Goal: Task Accomplishment & Management: Manage account settings

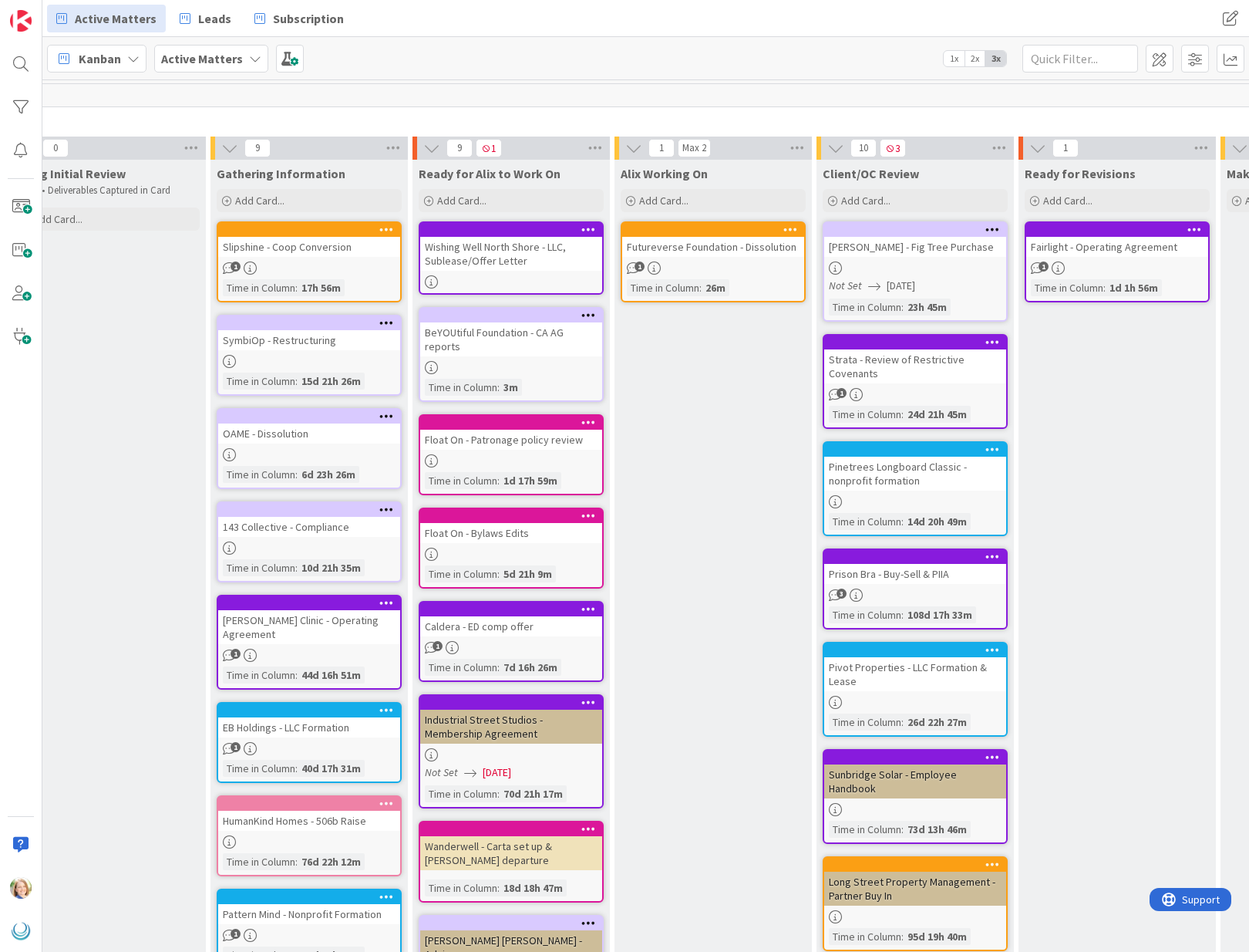
scroll to position [0, 243]
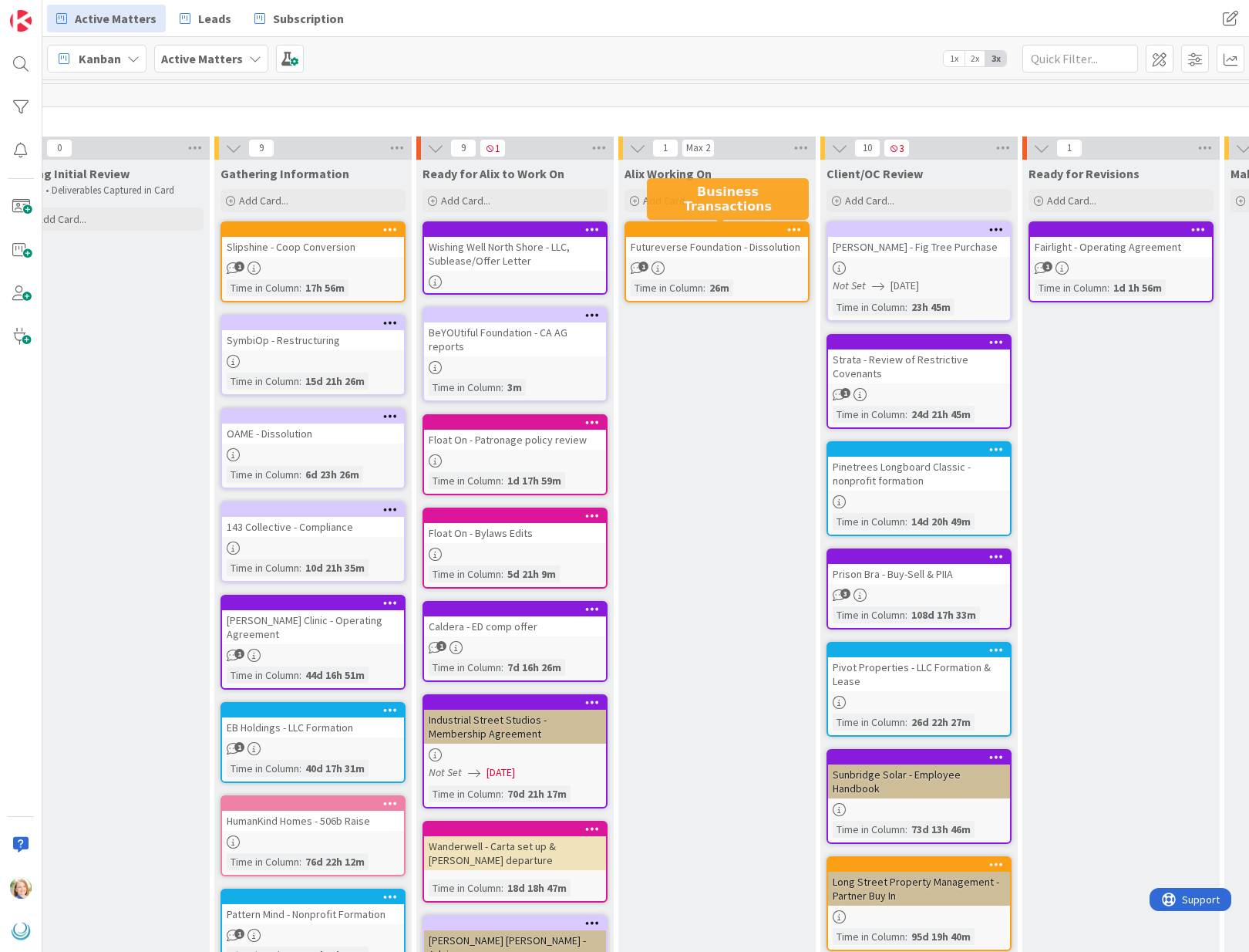
click at [714, 225] on div at bounding box center [720, 230] width 175 height 11
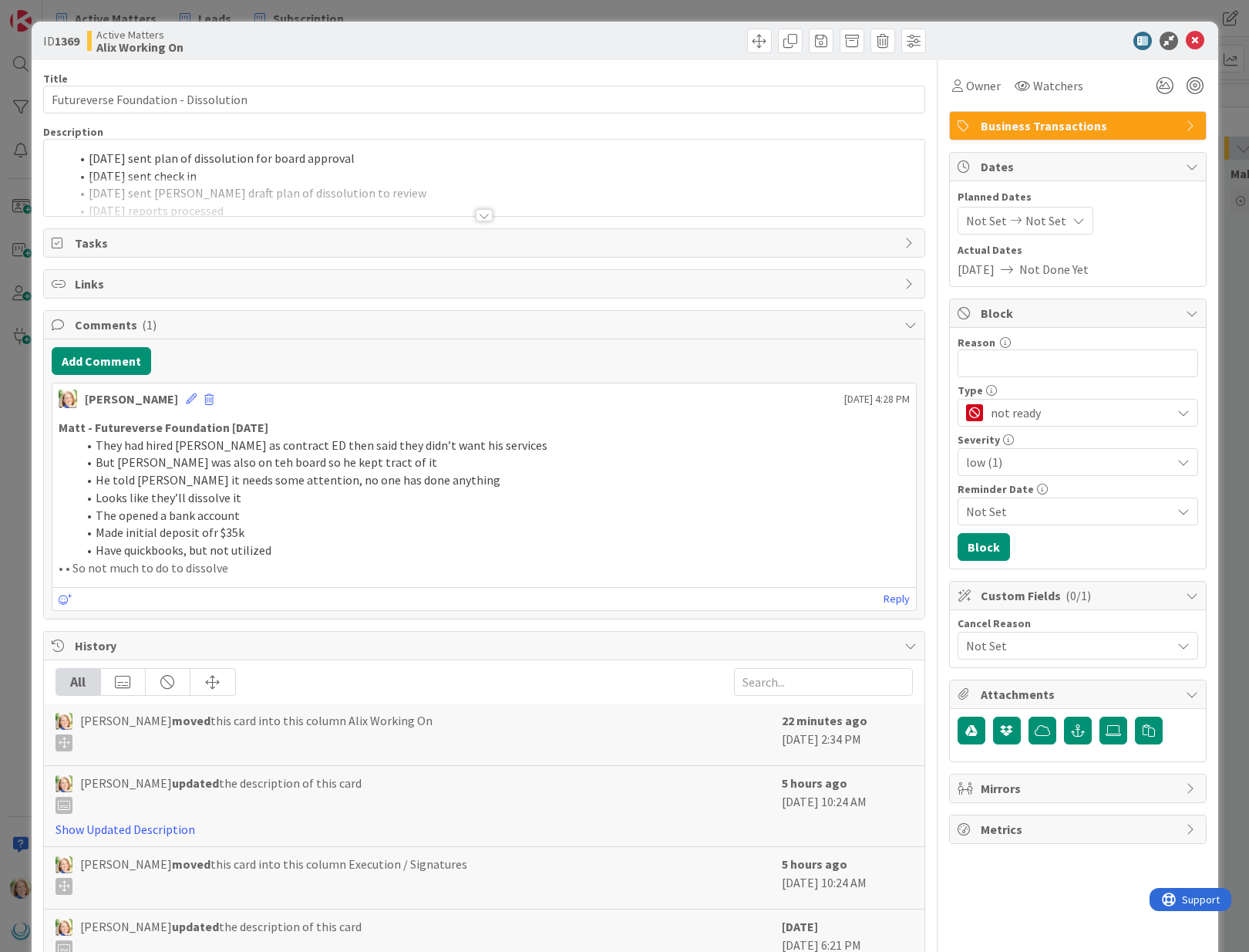
click at [253, 531] on li "Made initial deposit ofr $35k" at bounding box center [493, 532] width 833 height 18
click at [407, 187] on div at bounding box center [484, 196] width 881 height 39
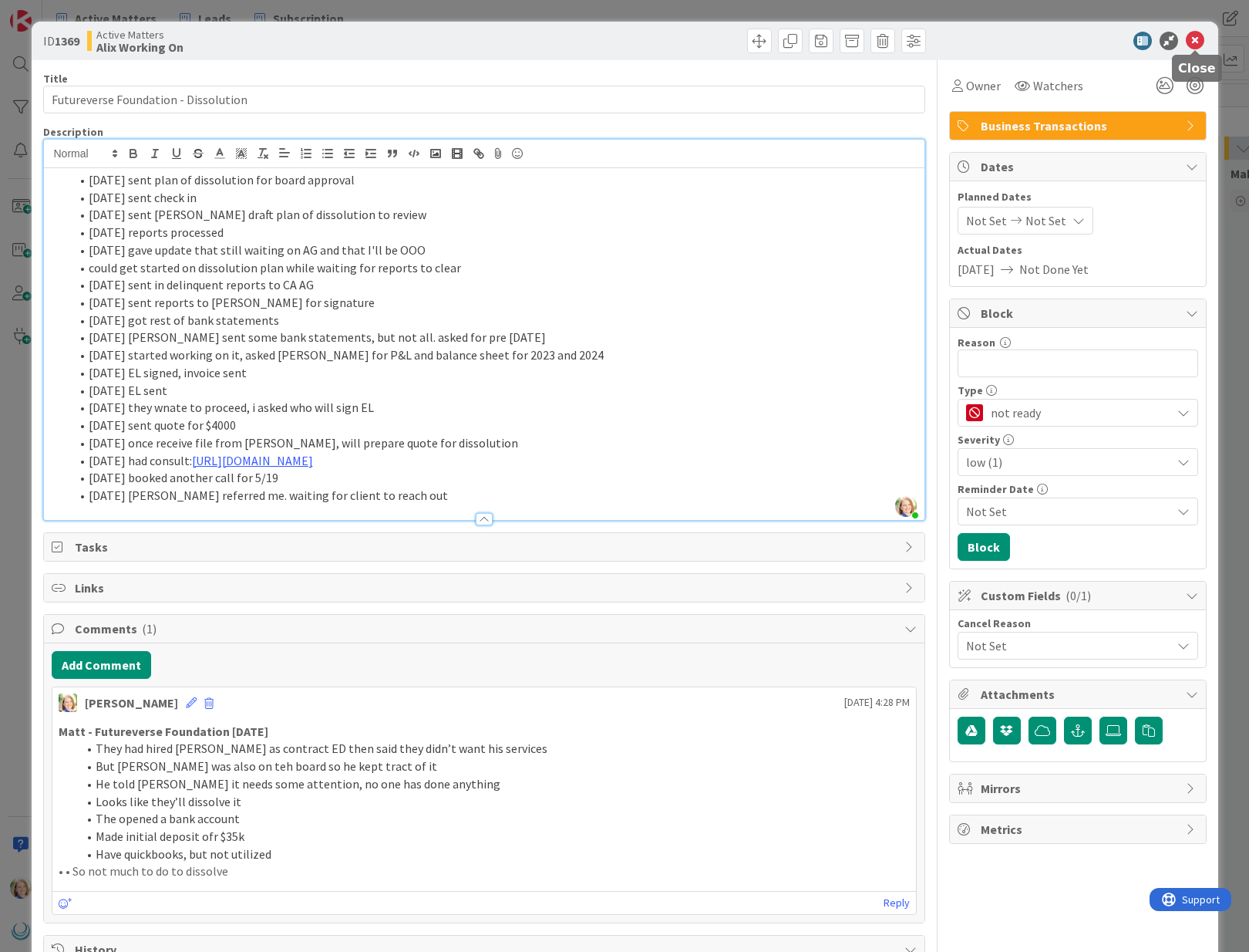
click at [1201, 41] on icon at bounding box center [1195, 41] width 19 height 19
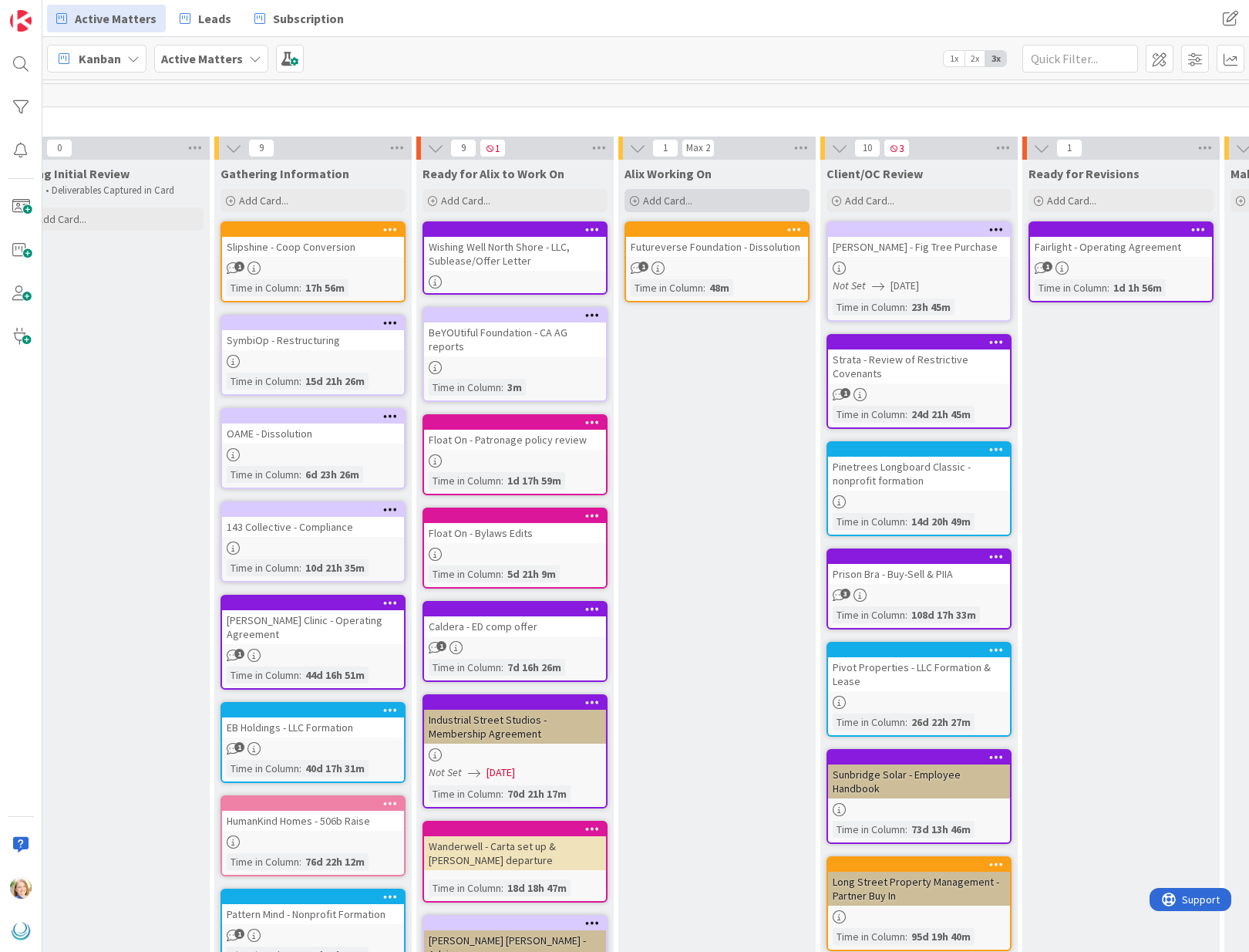
click at [678, 197] on span "Add Card..." at bounding box center [668, 201] width 50 height 14
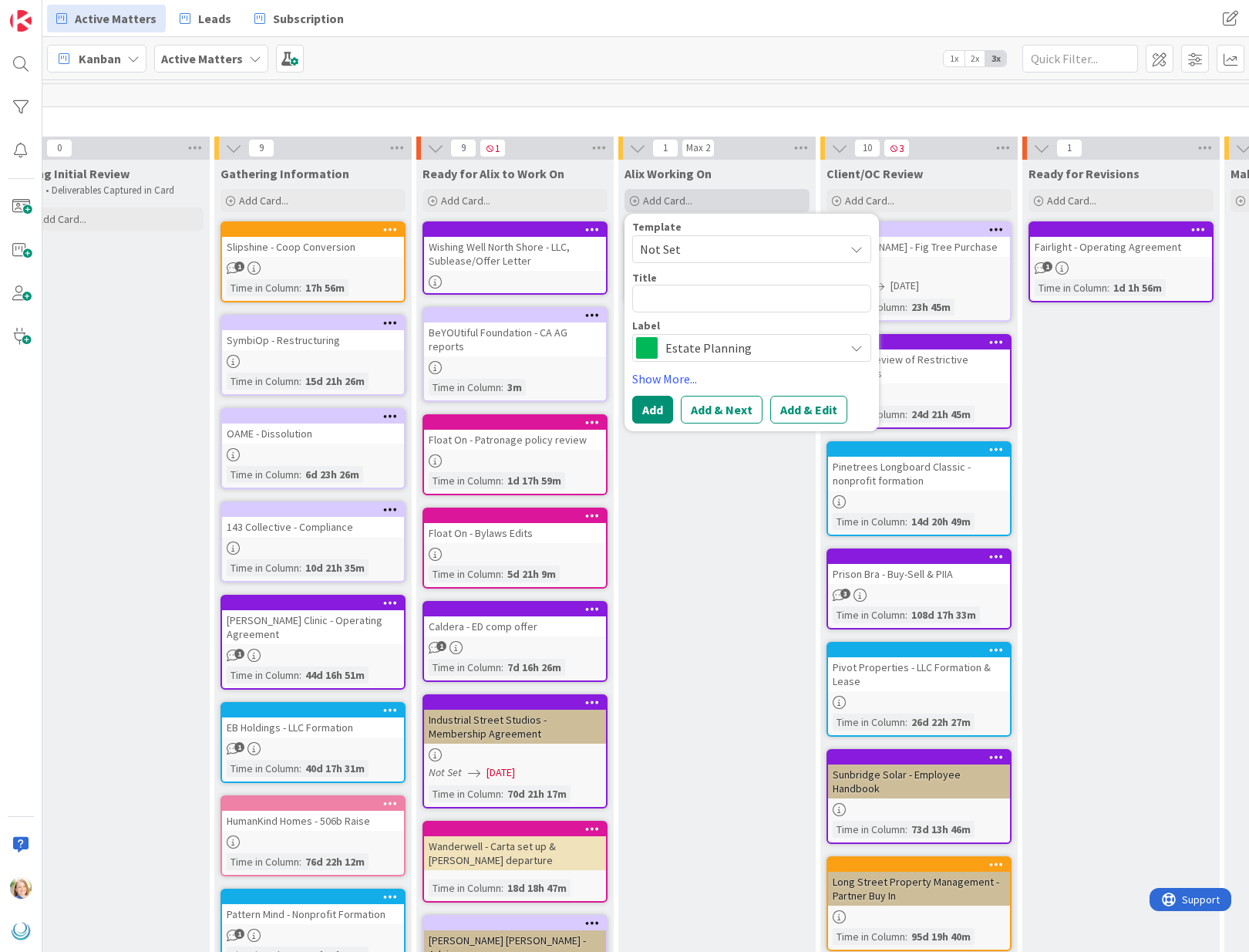
type textarea "x"
type textarea "F"
type textarea "x"
type textarea "Fl"
type textarea "x"
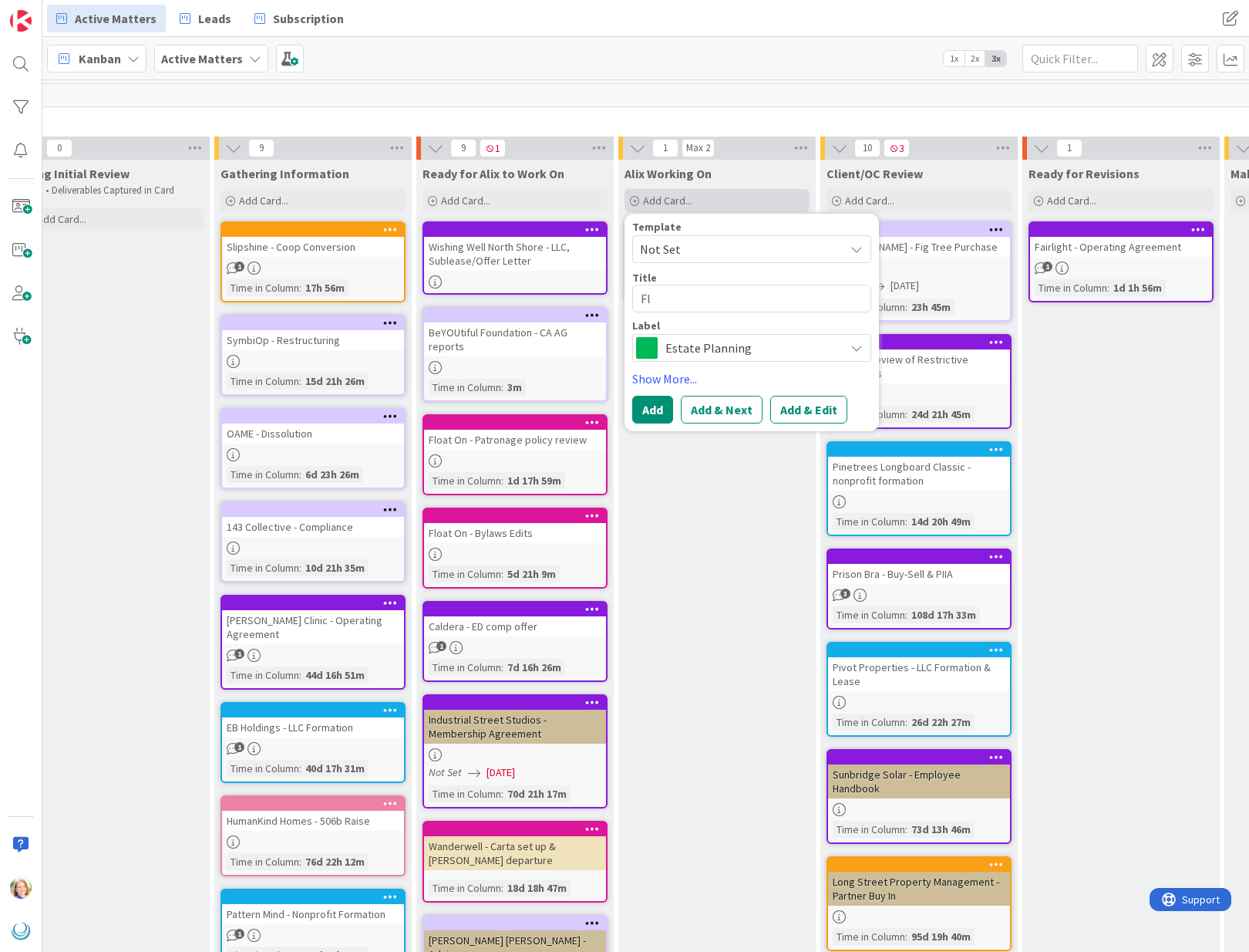
type textarea "Flo"
type textarea "x"
type textarea "Floa"
type textarea "x"
type textarea "Float"
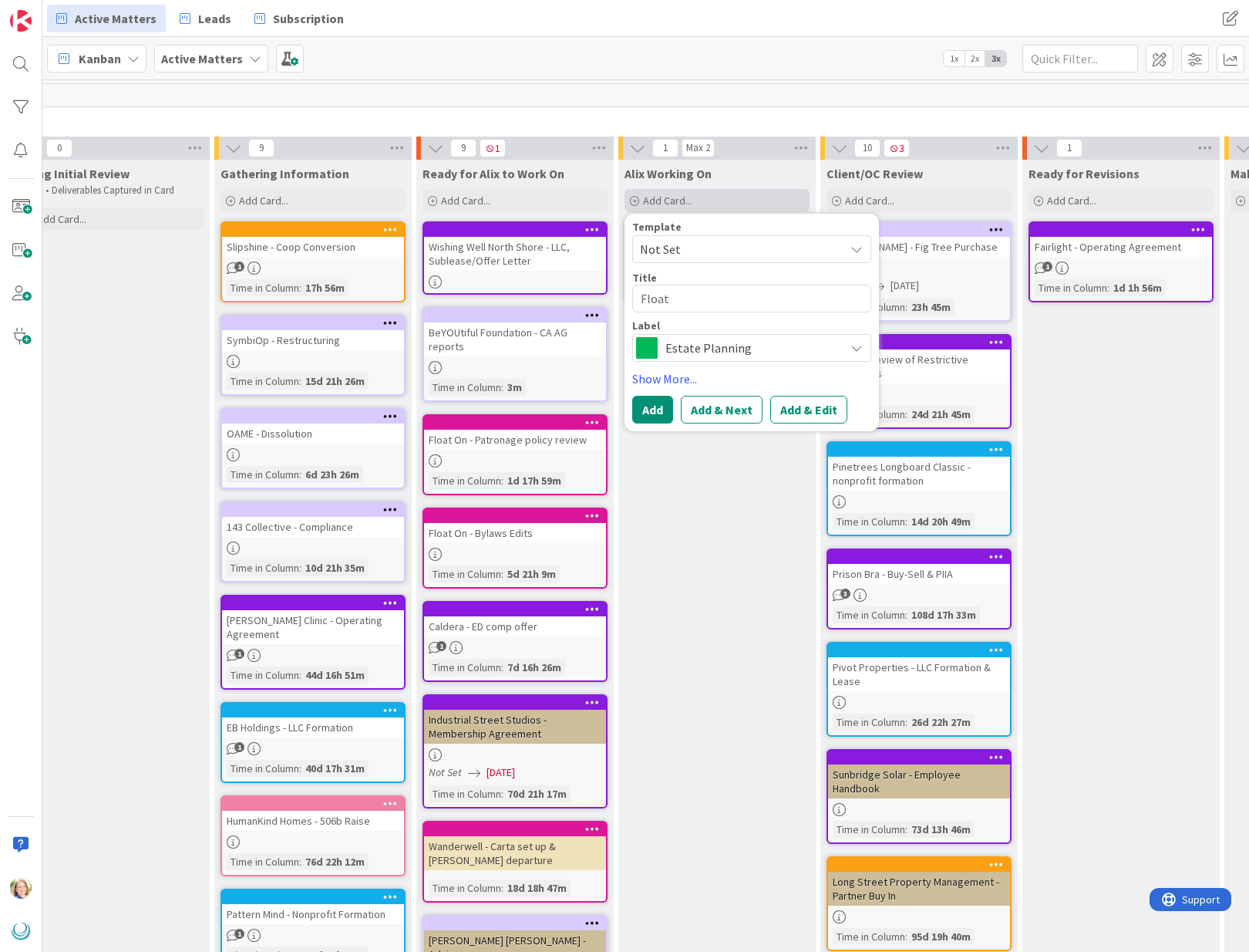
type textarea "x"
type textarea "Float"
type textarea "x"
type textarea "Float O"
type textarea "x"
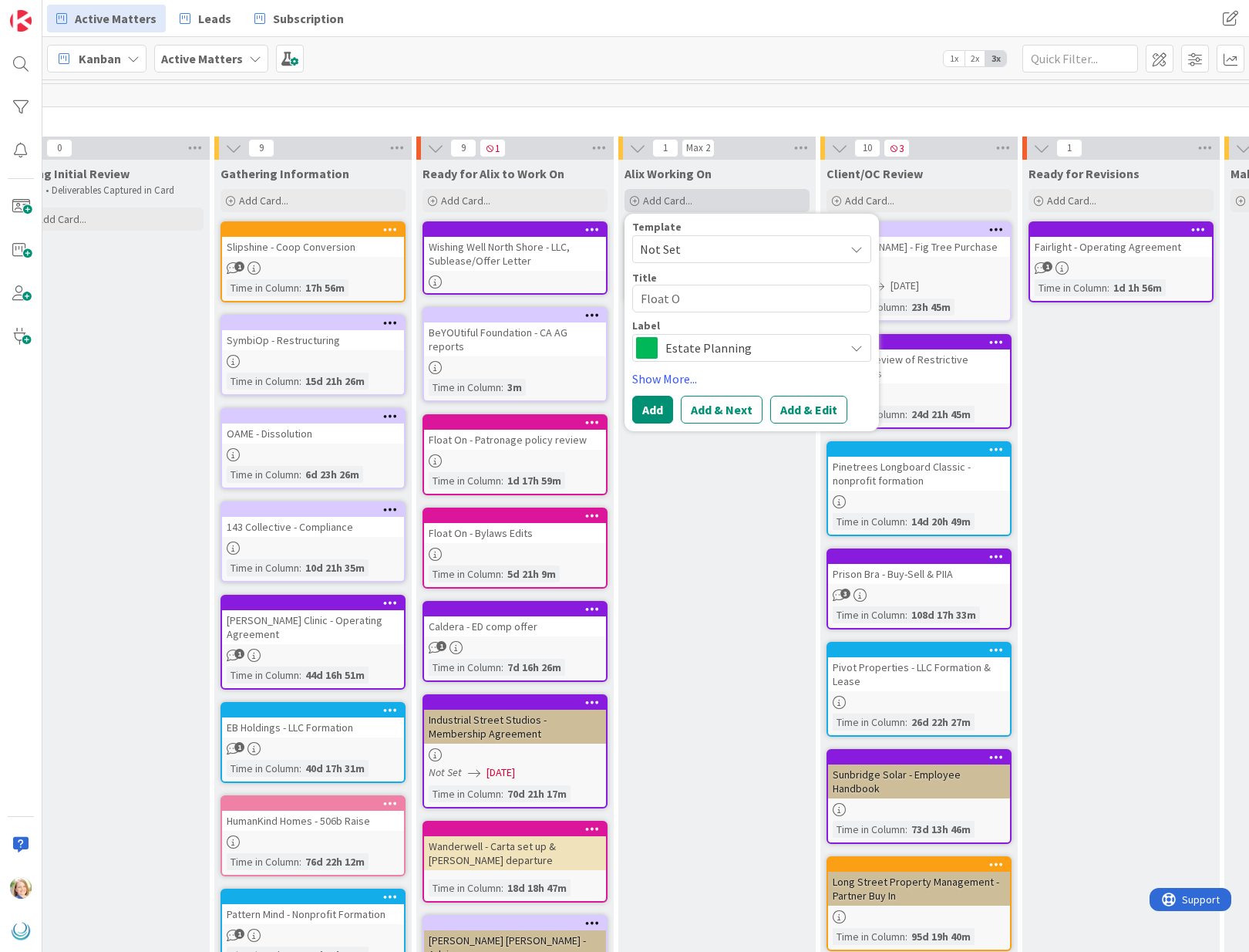
type textarea "Float On"
type textarea "x"
type textarea "Float On"
type textarea "x"
type textarea "Float On -"
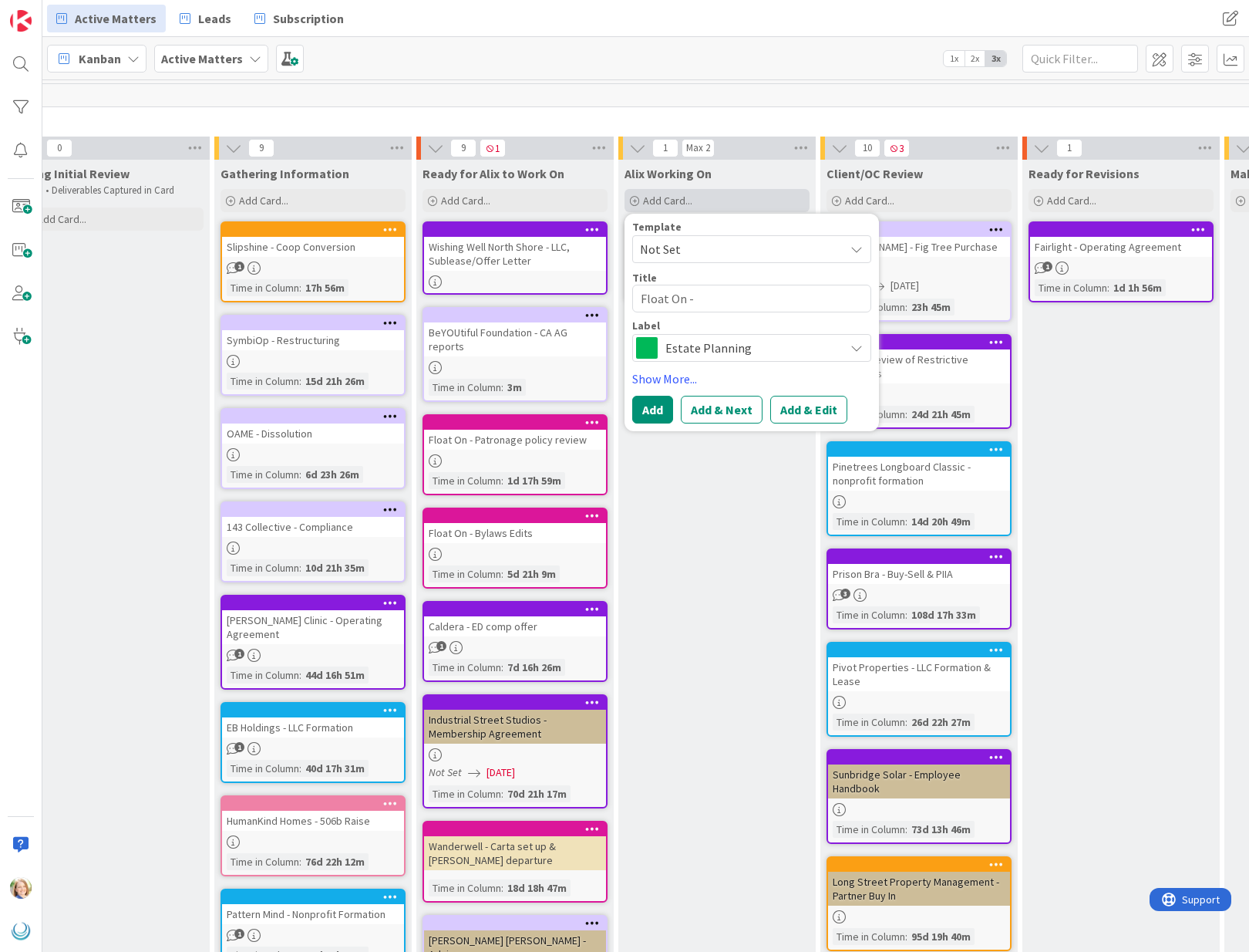
type textarea "x"
type textarea "Float On - S"
type textarea "x"
type textarea "Float On - Se"
type textarea "x"
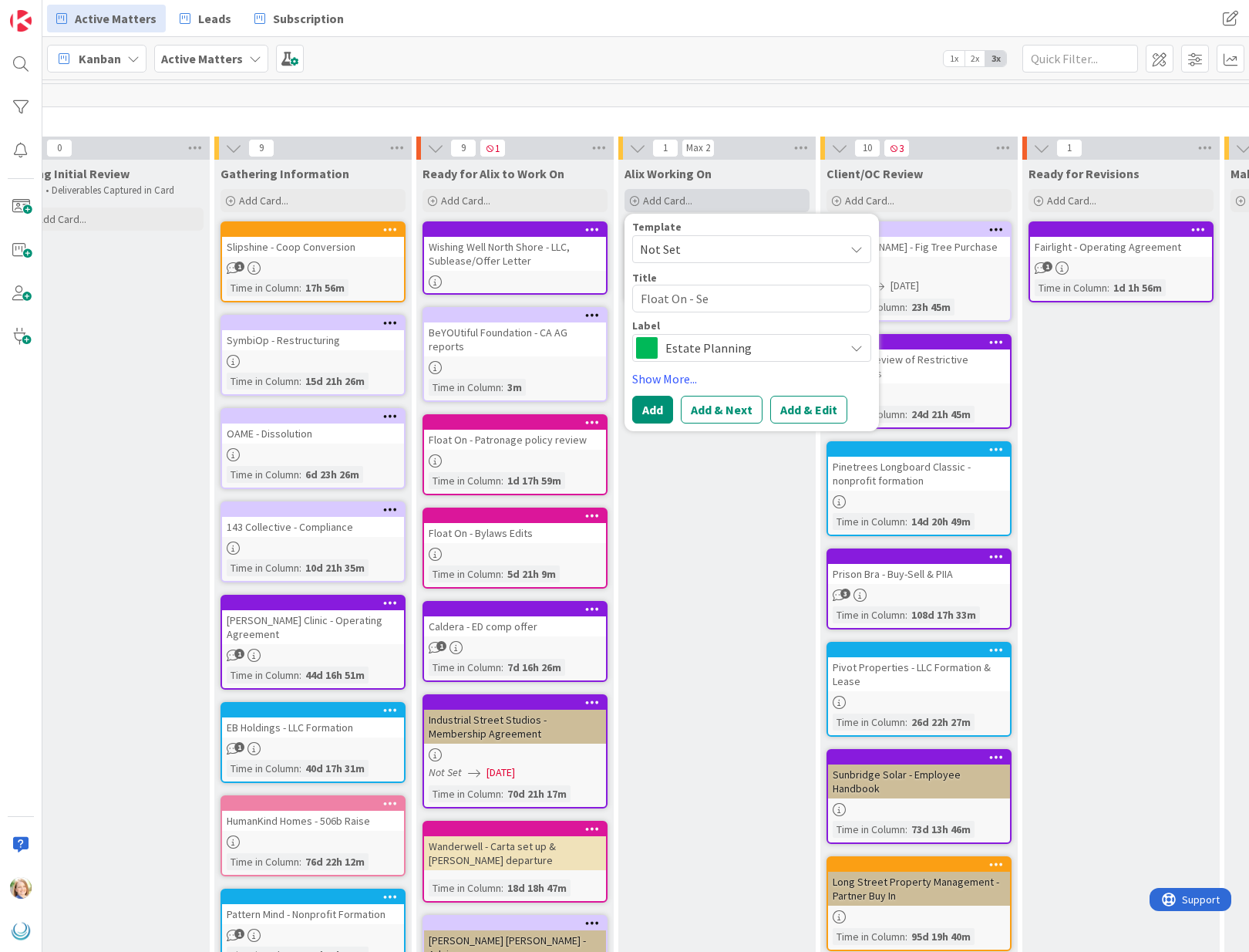
type textarea "Float On - Sev"
type textarea "x"
type textarea "Float On - Seve"
type textarea "x"
type textarea "Float On - Sever"
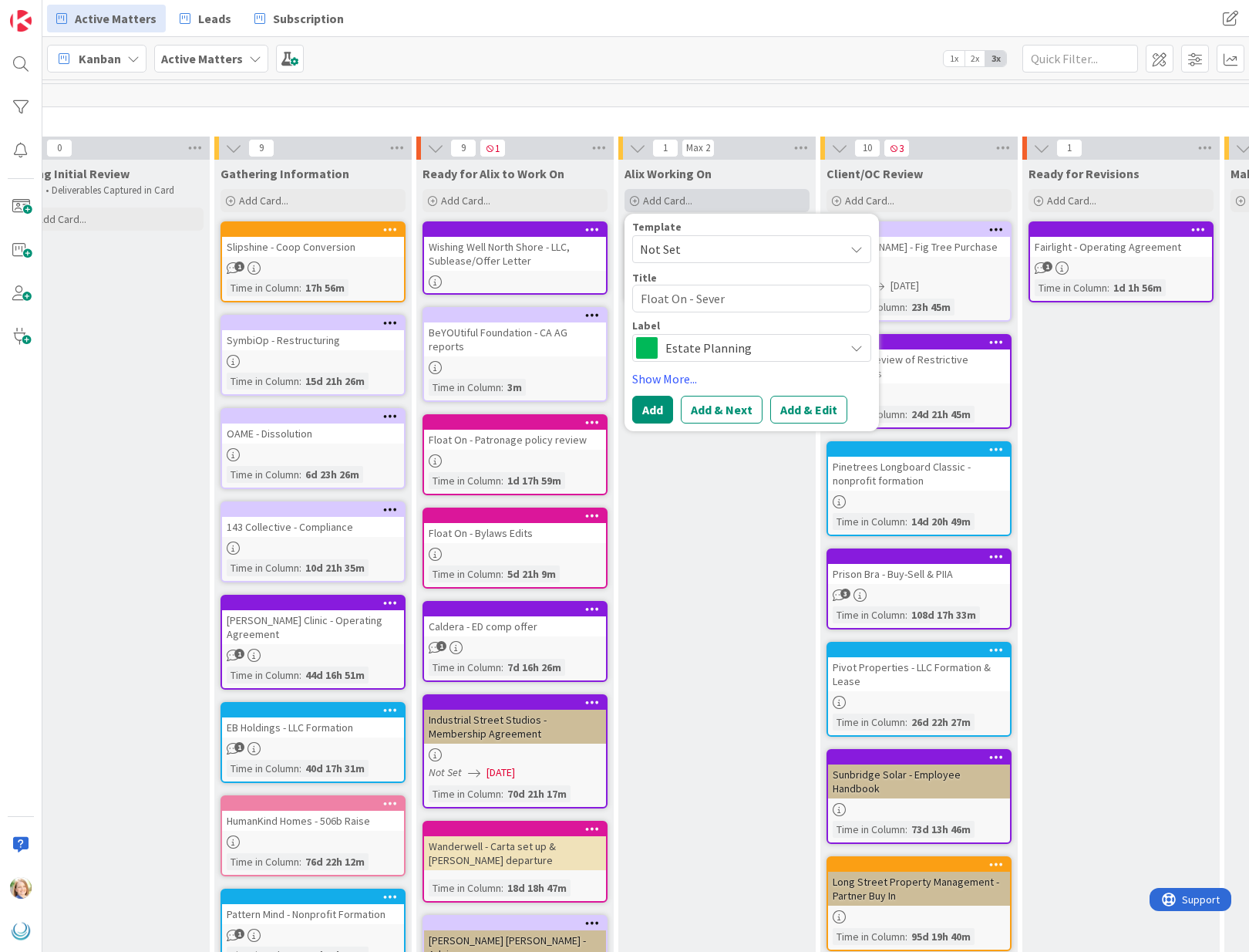
type textarea "x"
type textarea "Float On - Severa"
type textarea "x"
type textarea "Float On - Severan"
type textarea "x"
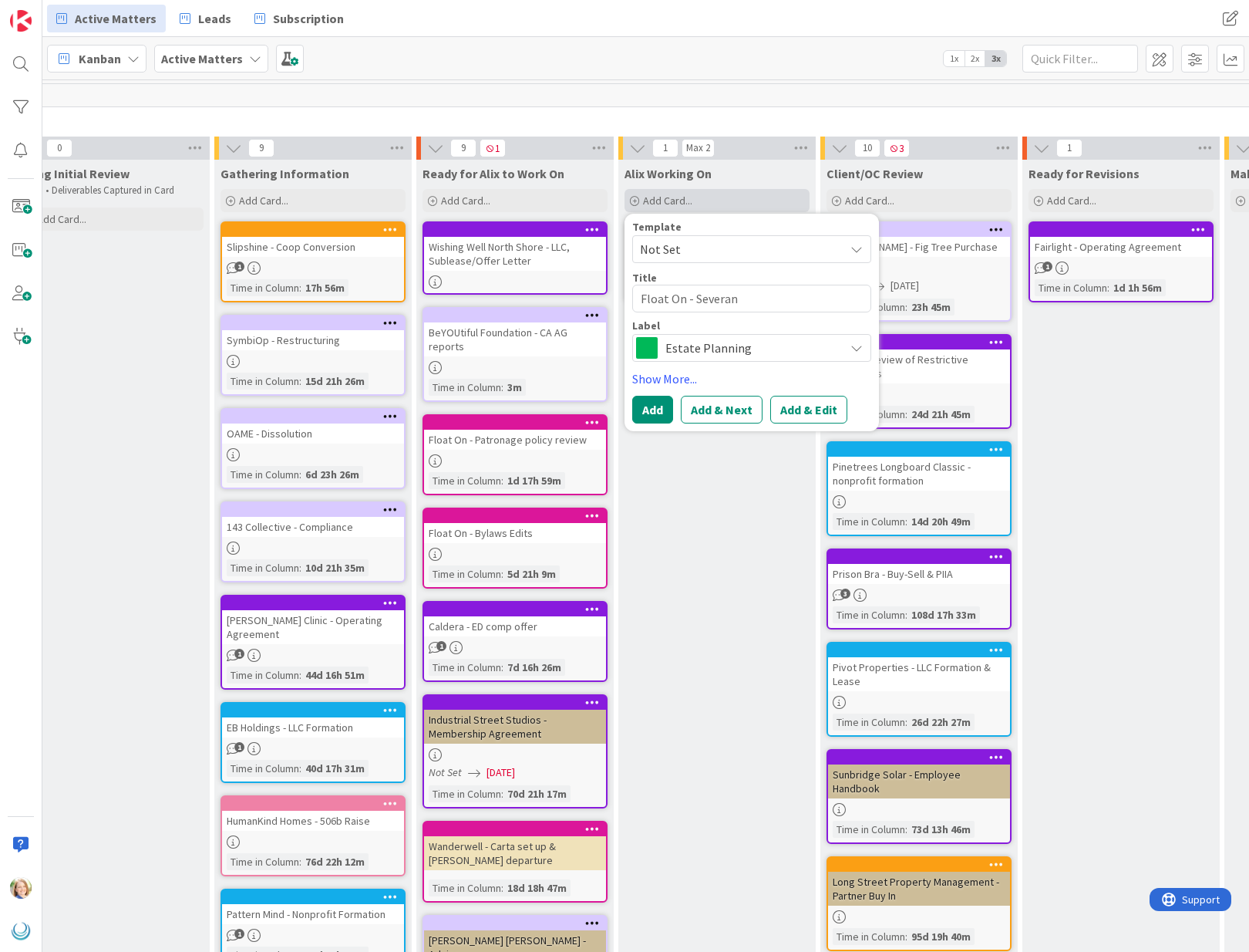
type textarea "Float On - Severanc"
type textarea "x"
type textarea "Float On - Severance"
type textarea "x"
type textarea "Float On - Severance"
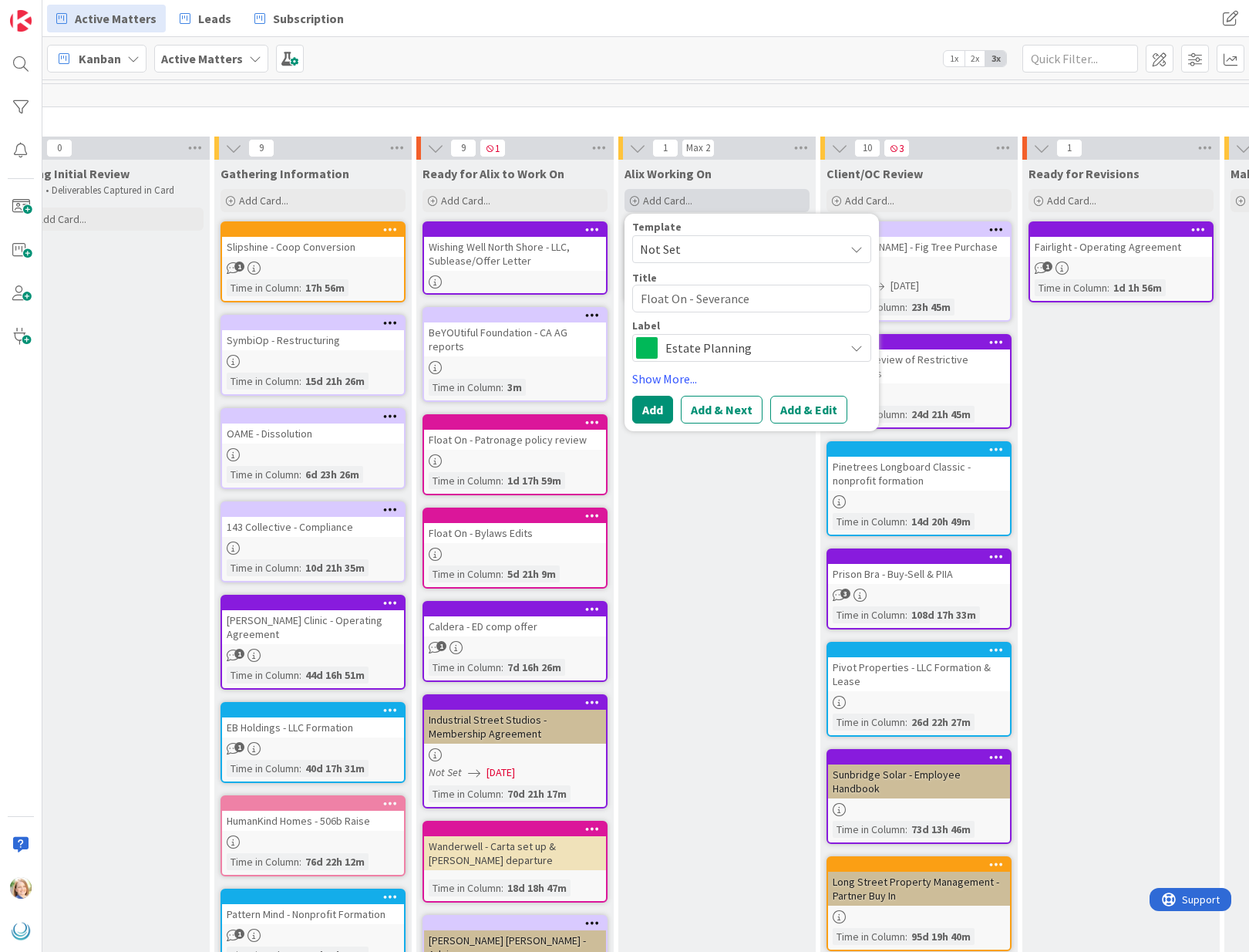
type textarea "x"
type textarea "Float On - Severance A"
type textarea "x"
type textarea "Float On - [PERSON_NAME]"
type textarea "x"
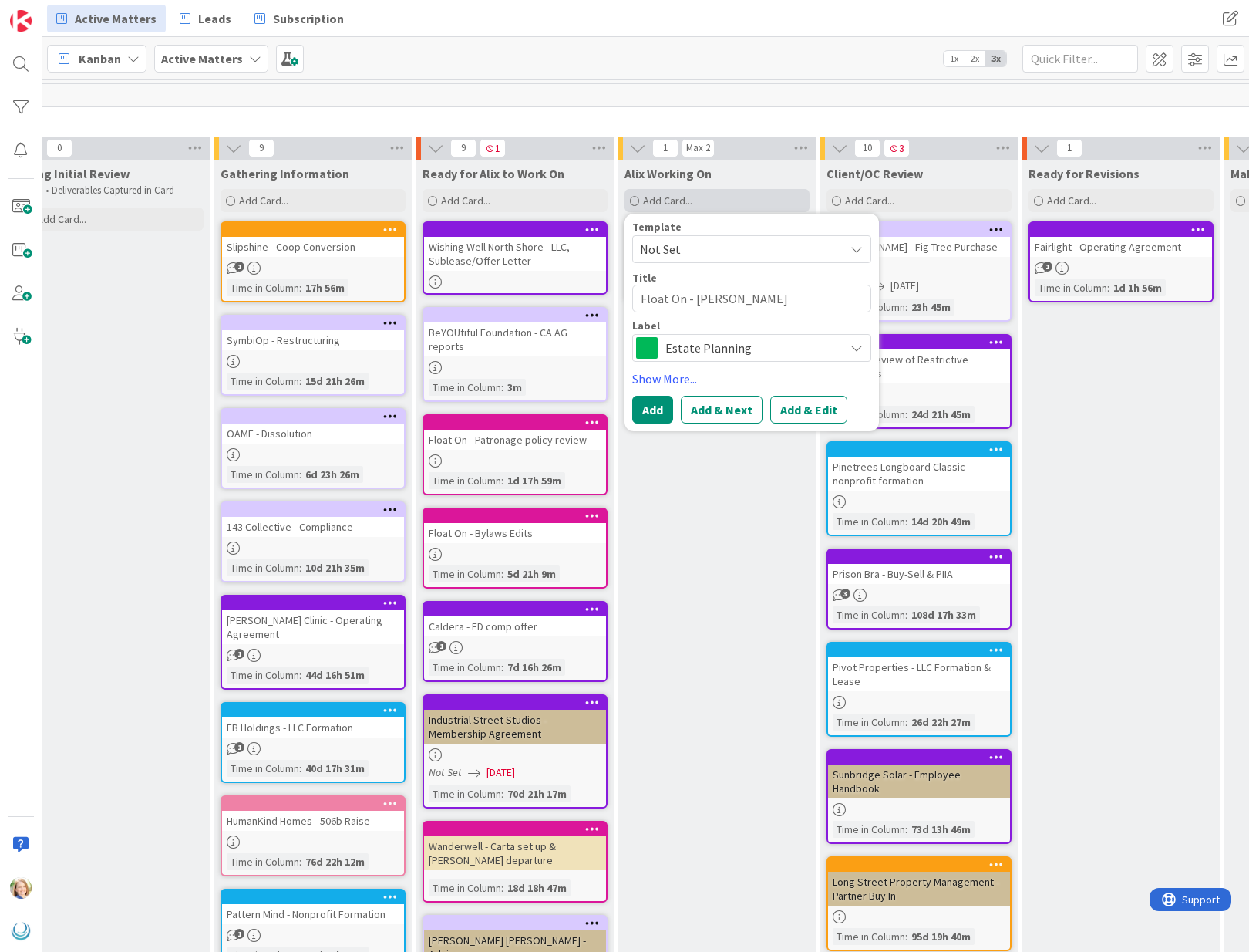
type textarea "Float On - Severance Agr"
type textarea "x"
type textarea "Float On - Severance Agre"
type textarea "x"
type textarea "Float On - Severance Agree"
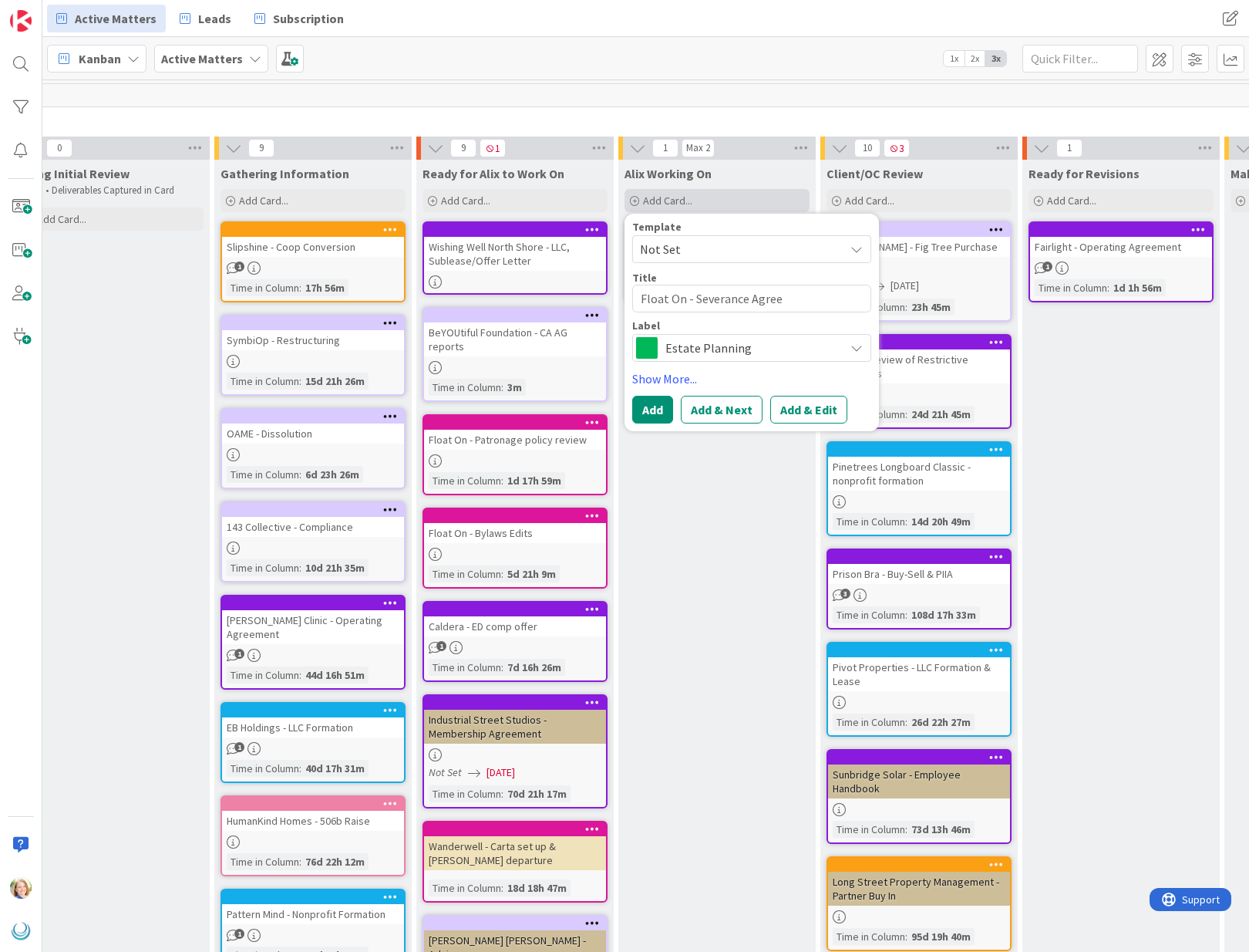
type textarea "x"
type textarea "Float On - Severance Agreem"
type textarea "x"
type textarea "Float On - Severance Agreeme"
type textarea "x"
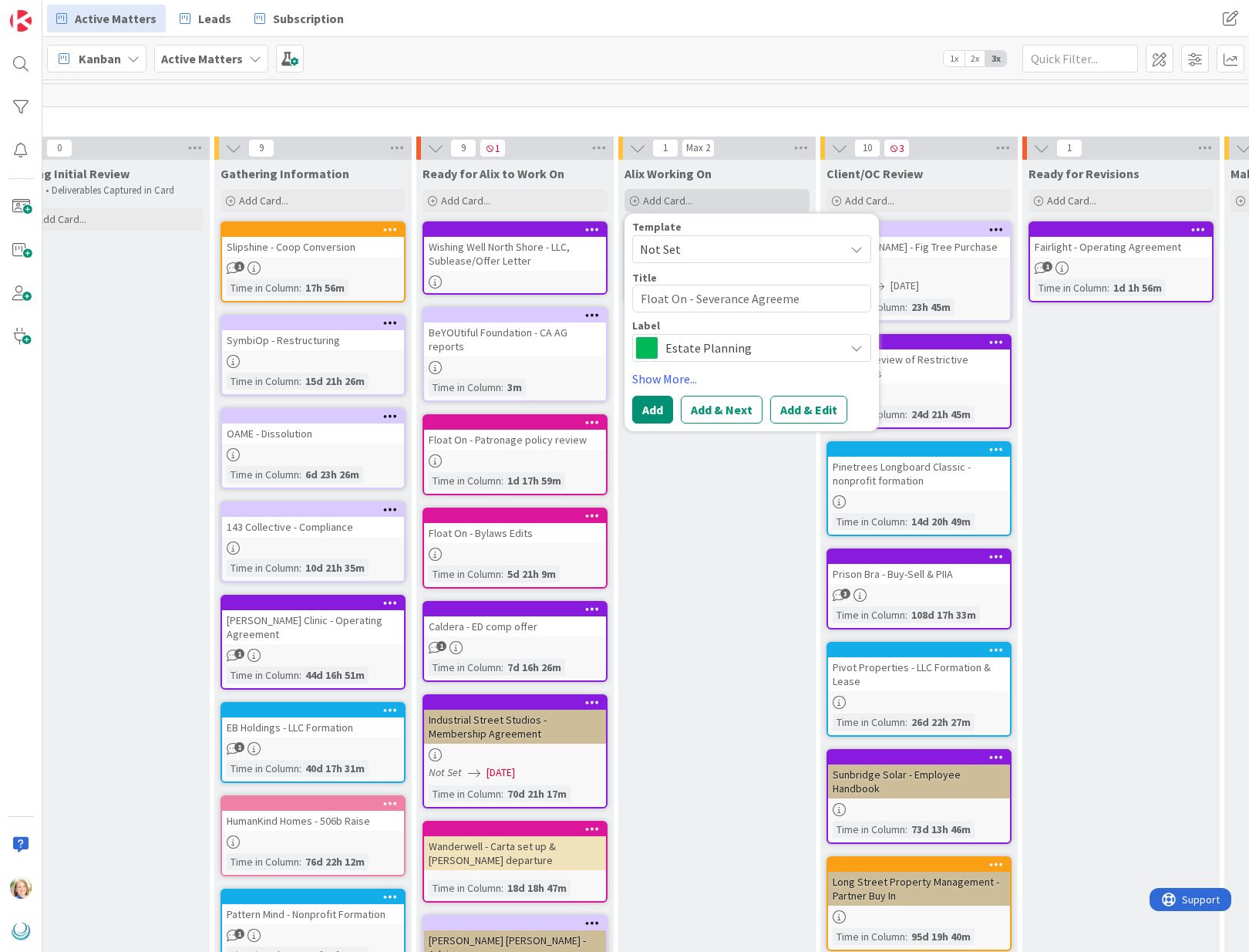
type textarea "Float On - Severance Agreemen"
type textarea "x"
type textarea "Float On - Severance Agreement"
click at [712, 345] on span "Estate Planning" at bounding box center [751, 347] width 171 height 21
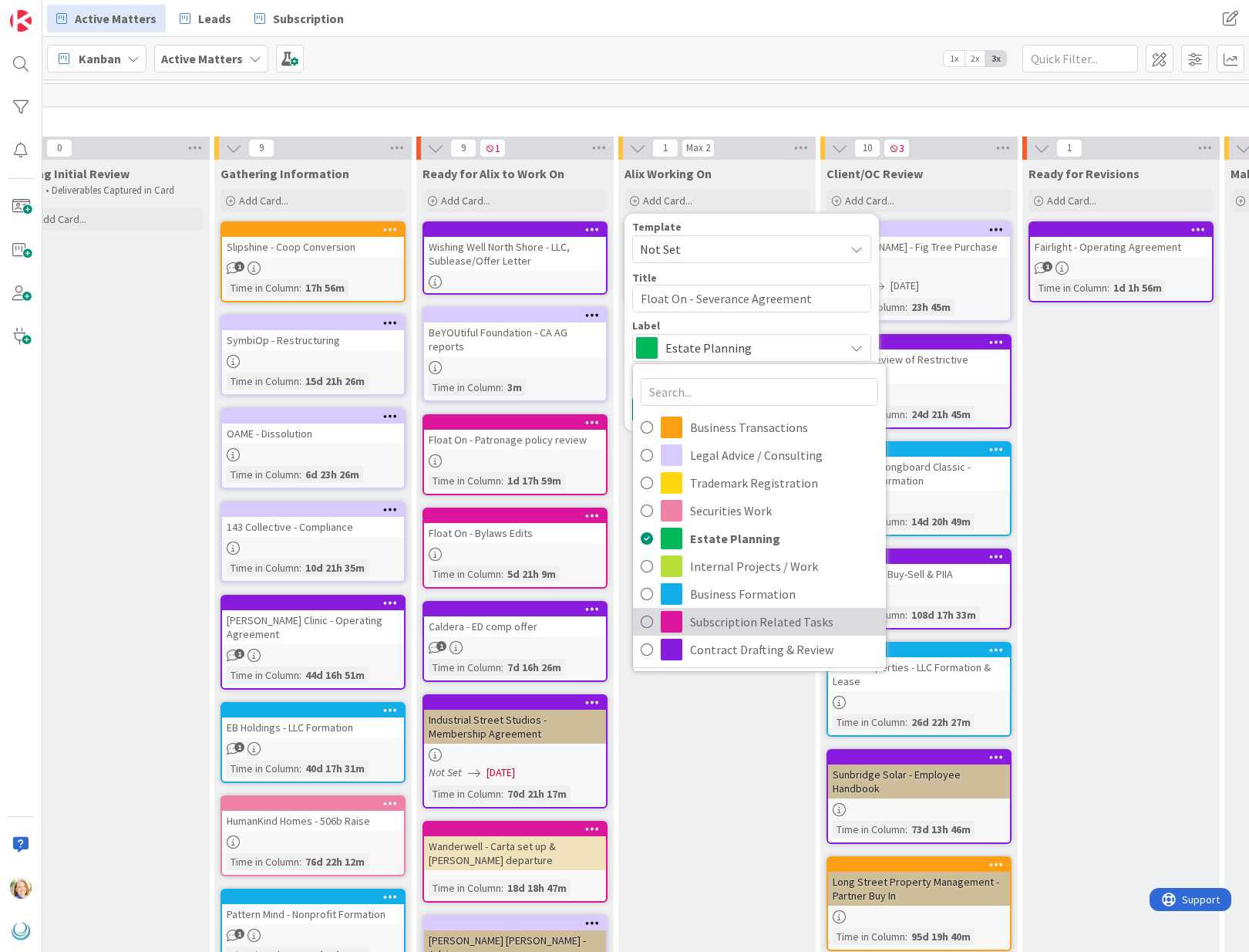
click at [708, 611] on span "Subscription Related Tasks" at bounding box center [785, 621] width 188 height 23
type textarea "x"
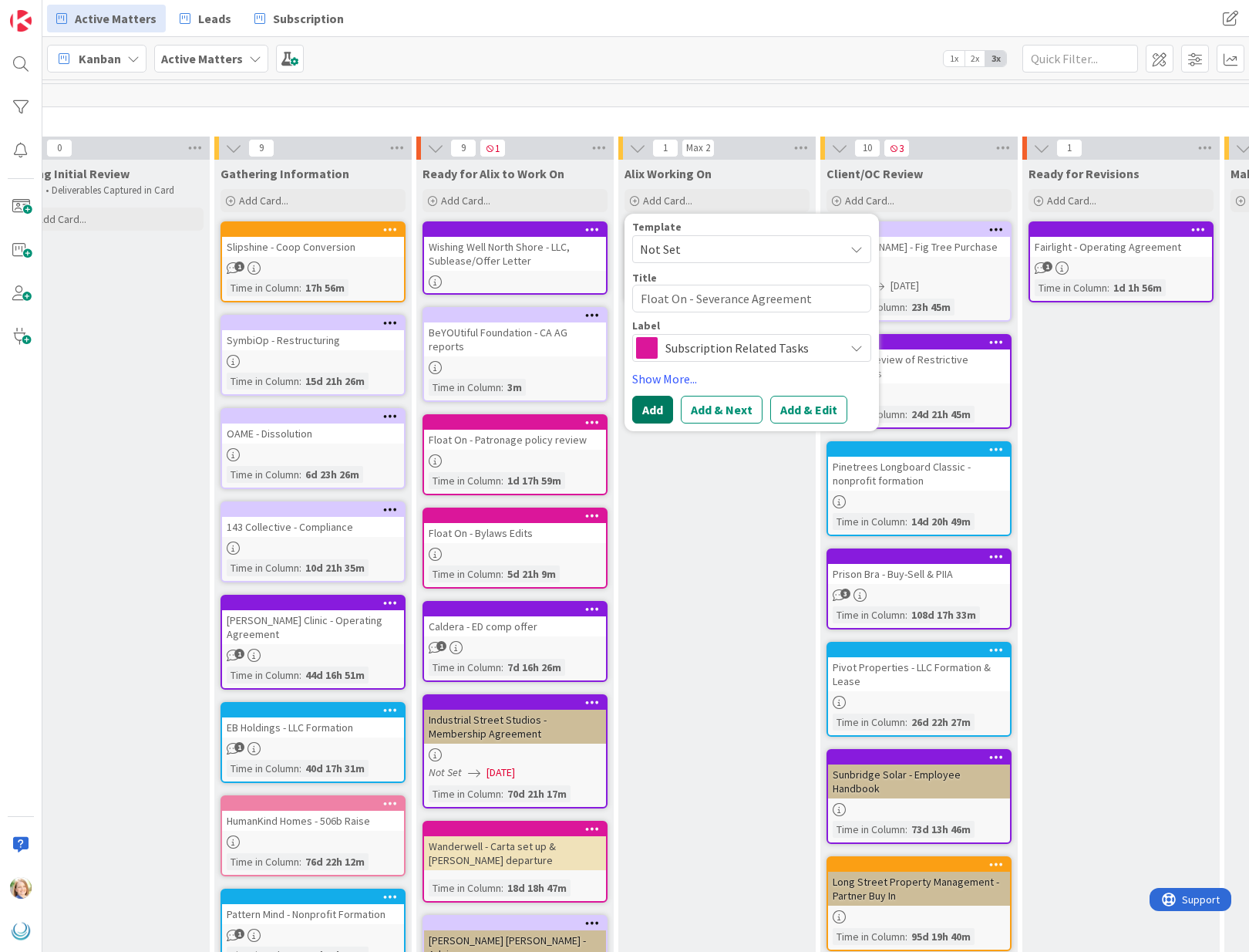
click at [646, 414] on button "Add" at bounding box center [653, 410] width 41 height 27
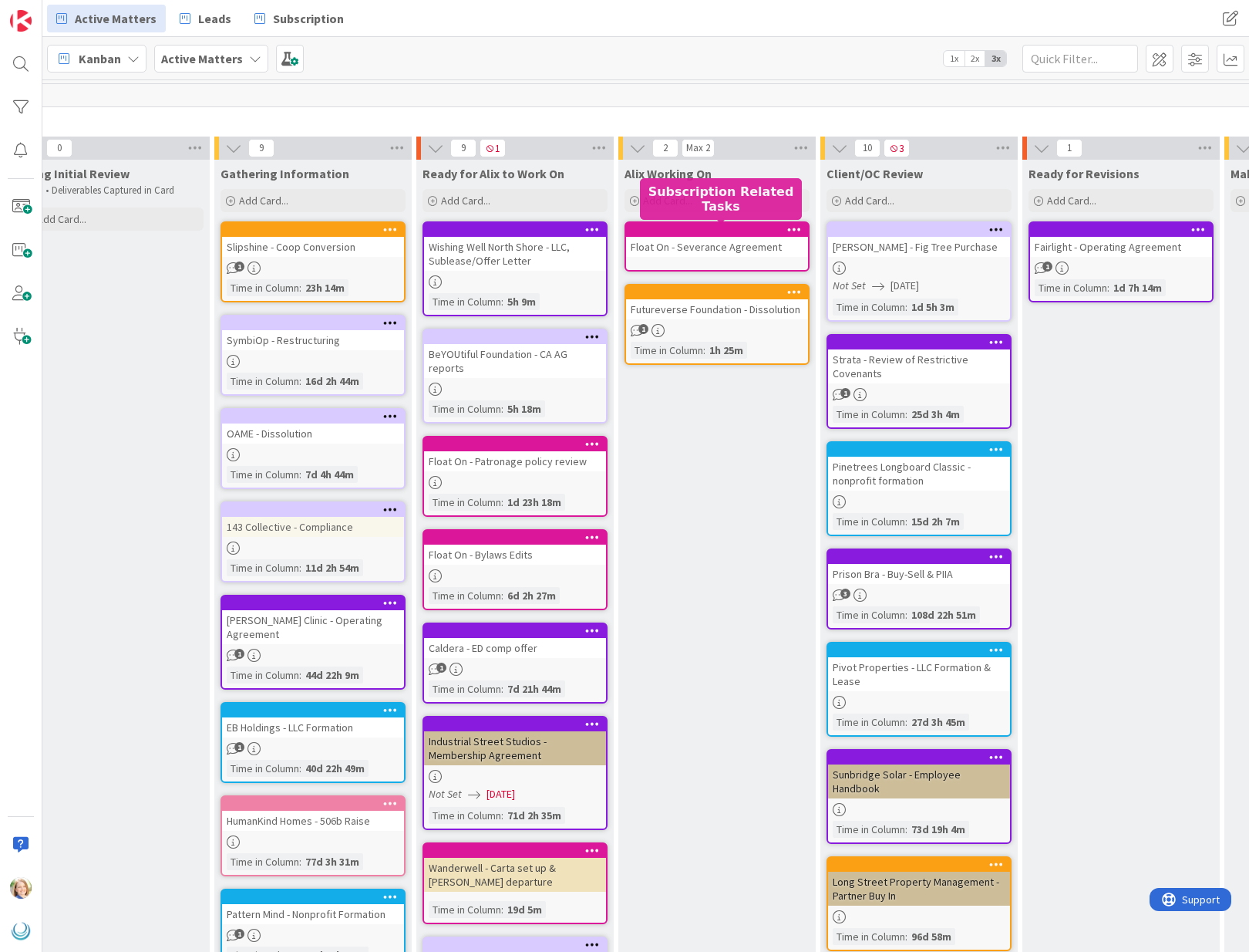
click at [679, 229] on div at bounding box center [720, 230] width 175 height 11
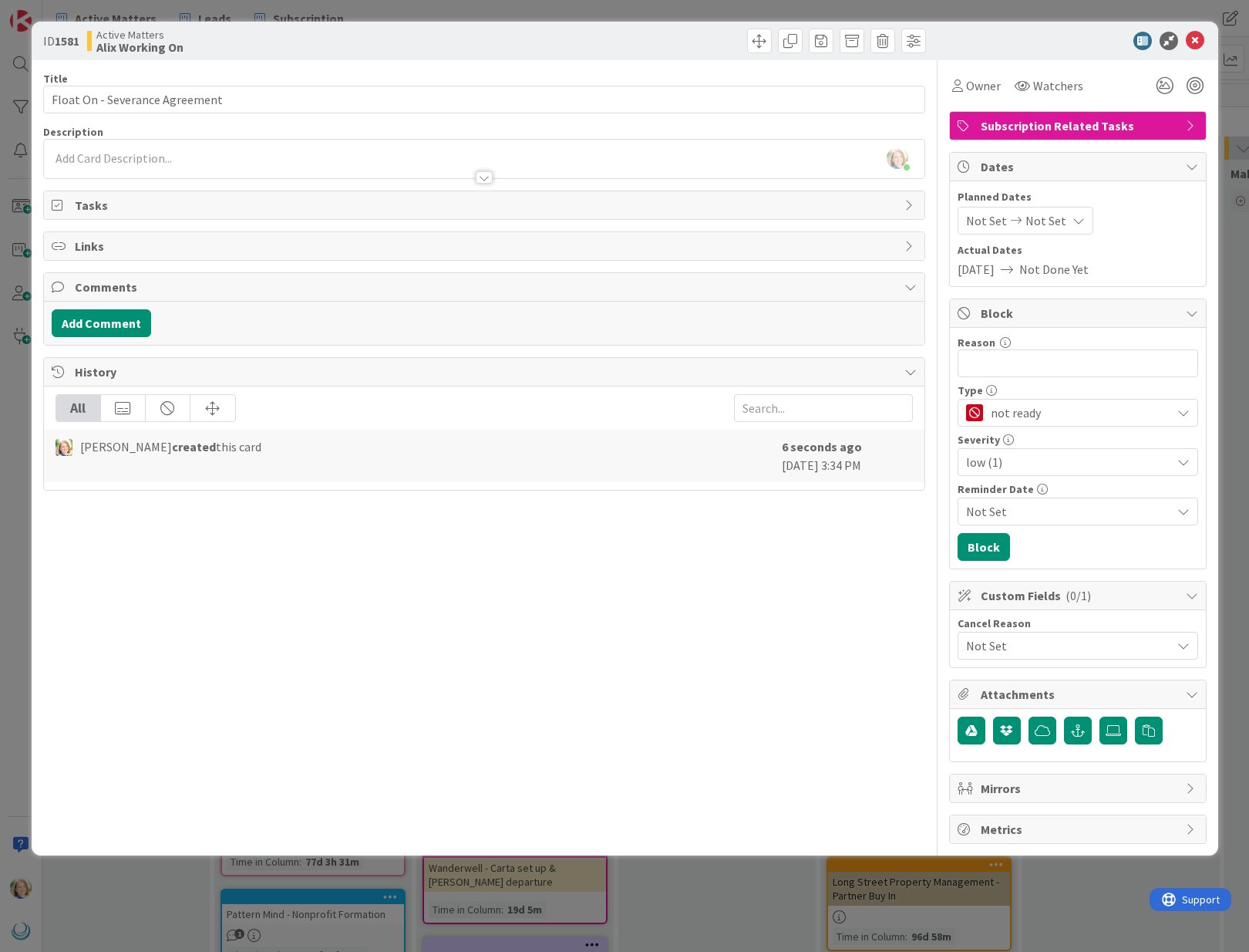
click at [152, 163] on div at bounding box center [484, 170] width 881 height 16
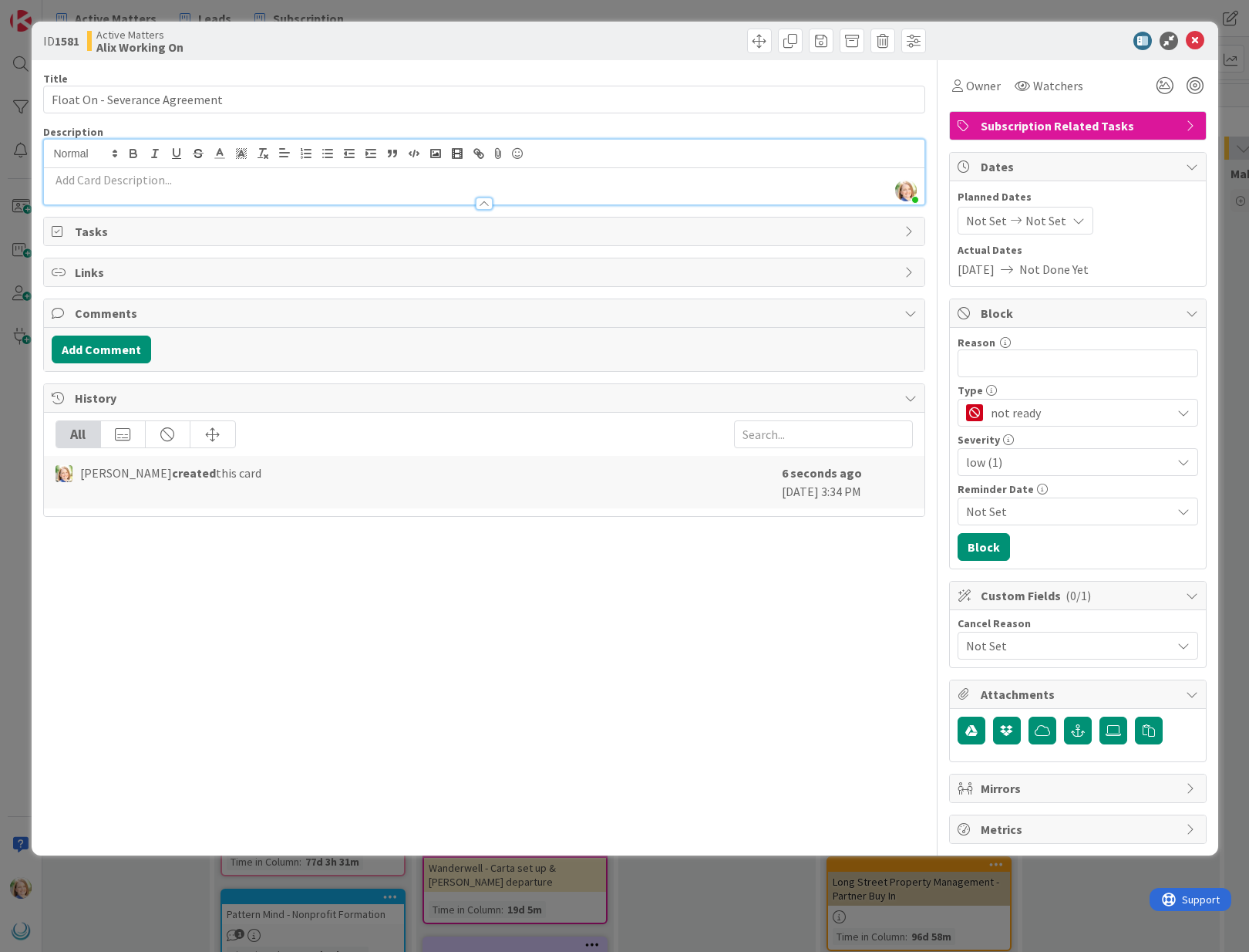
click at [151, 189] on div at bounding box center [484, 196] width 881 height 16
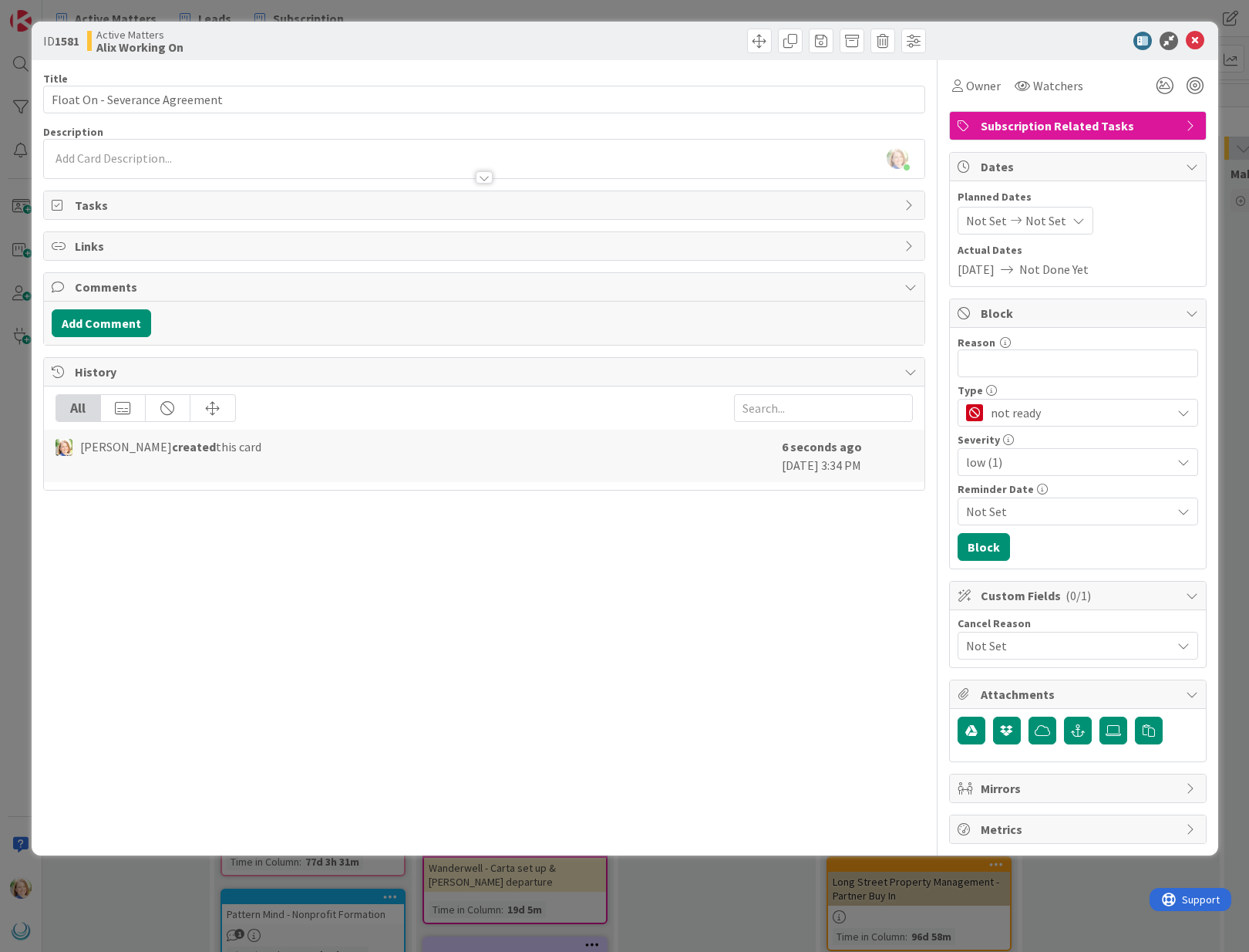
click at [149, 162] on div at bounding box center [484, 170] width 881 height 16
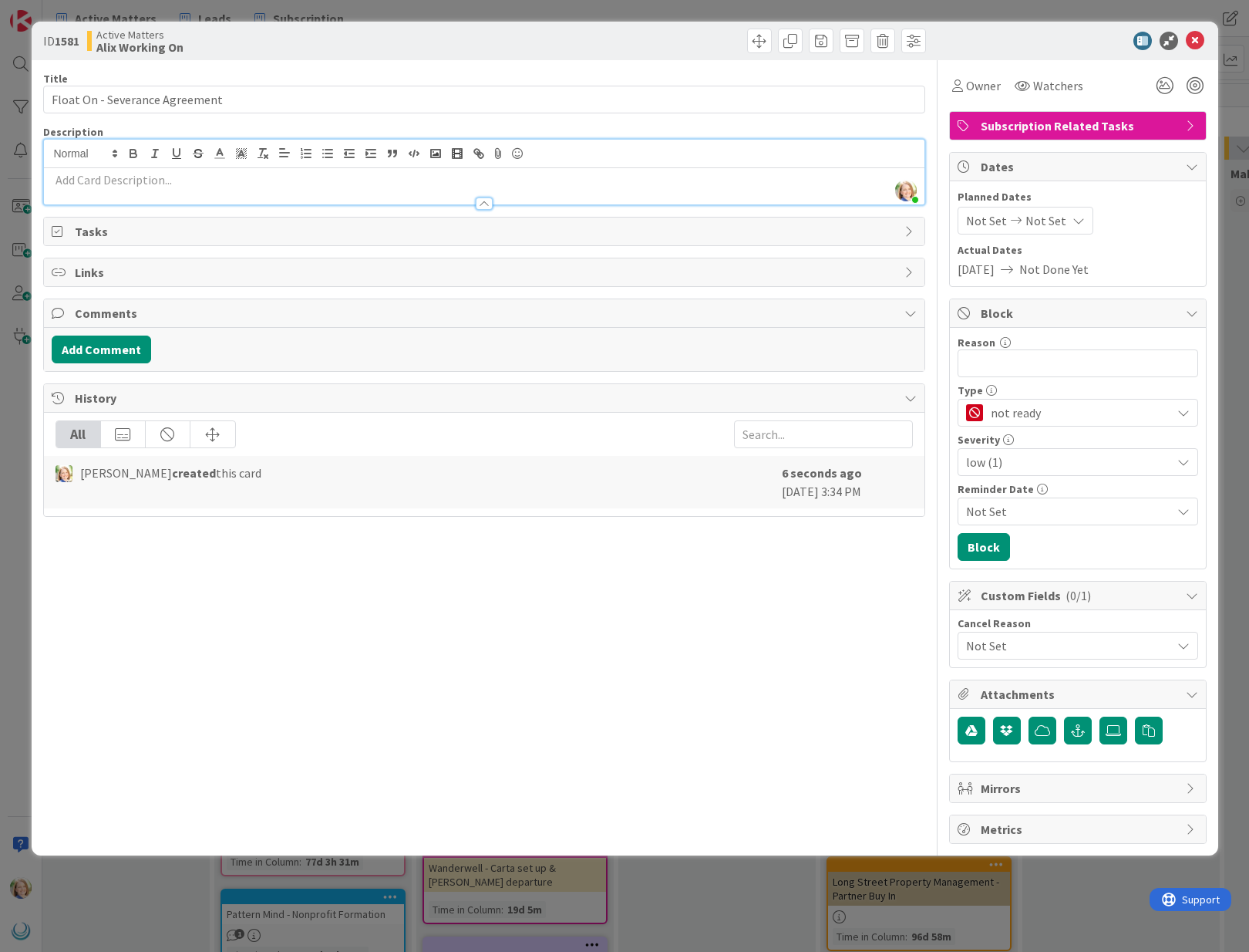
click at [128, 182] on p at bounding box center [484, 180] width 865 height 18
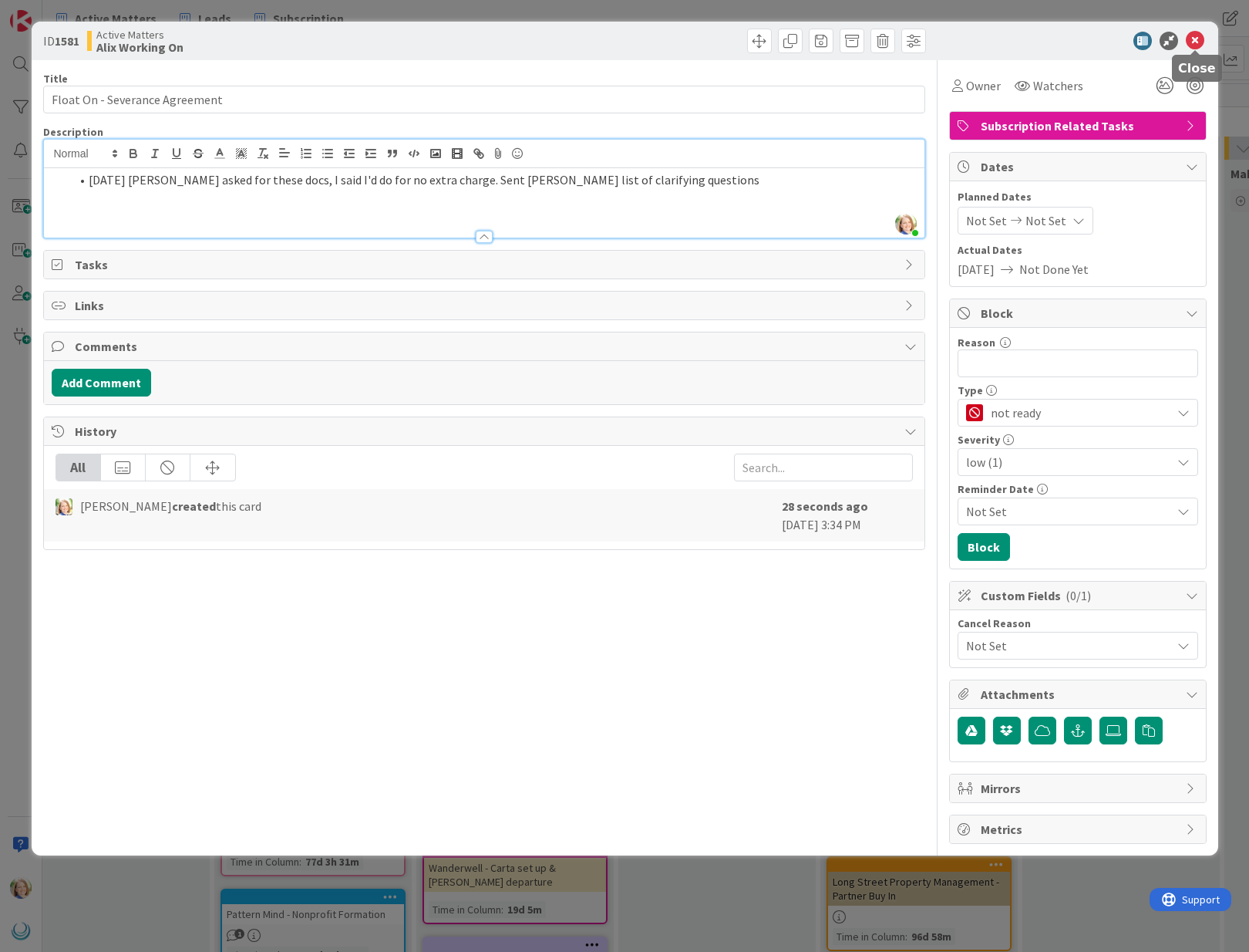
click at [1195, 40] on icon at bounding box center [1195, 41] width 19 height 19
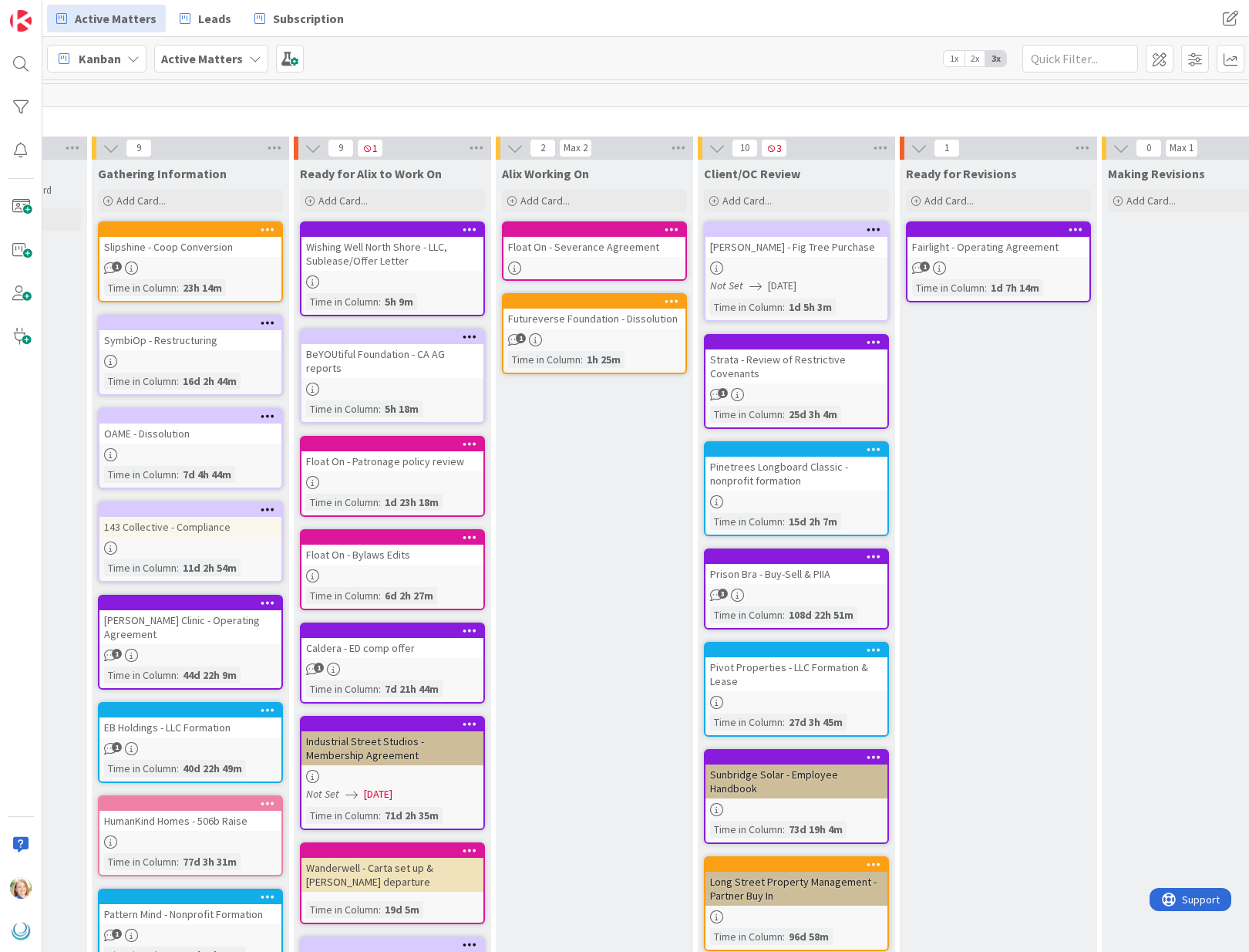
scroll to position [0, 355]
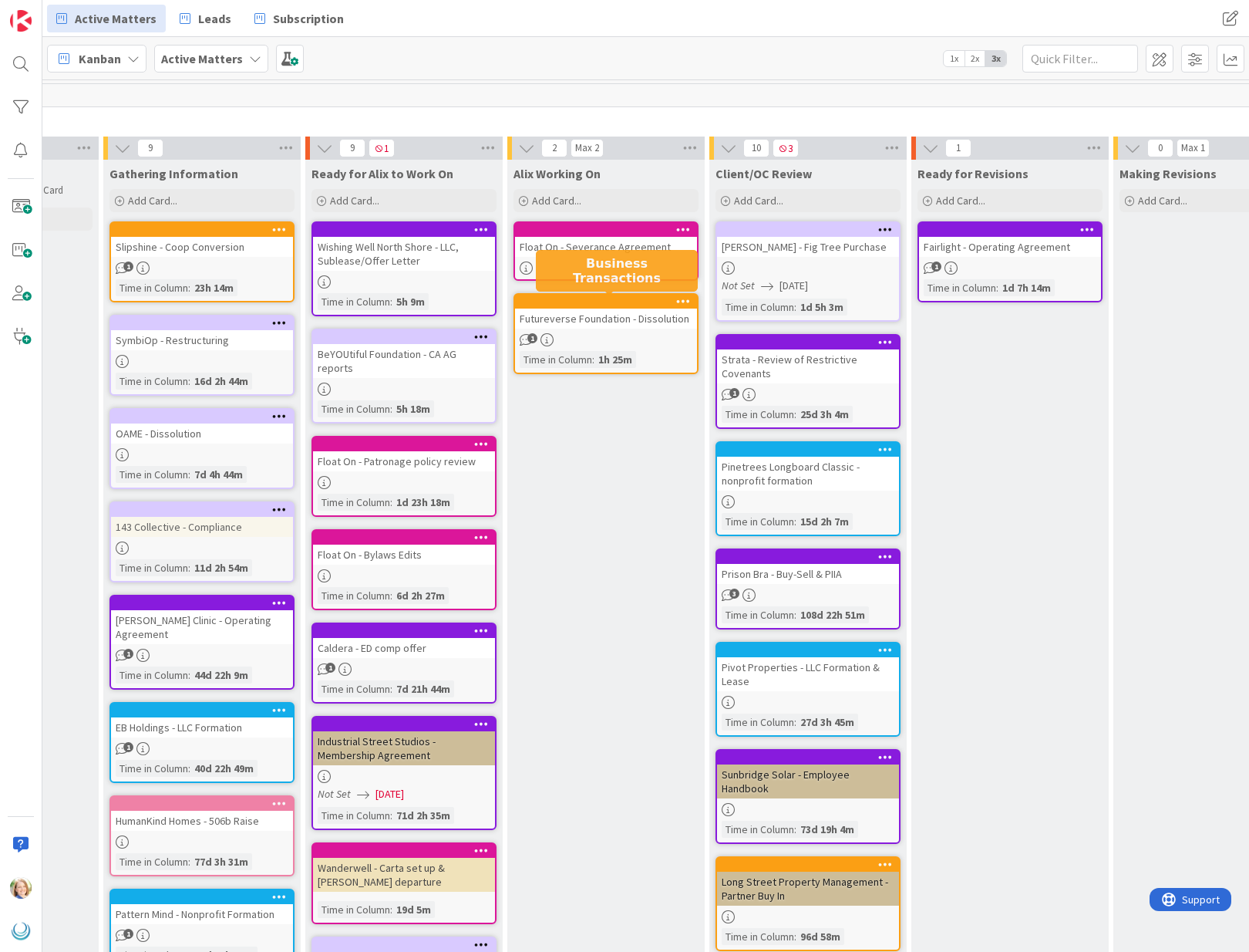
click at [599, 302] on div at bounding box center [609, 302] width 175 height 11
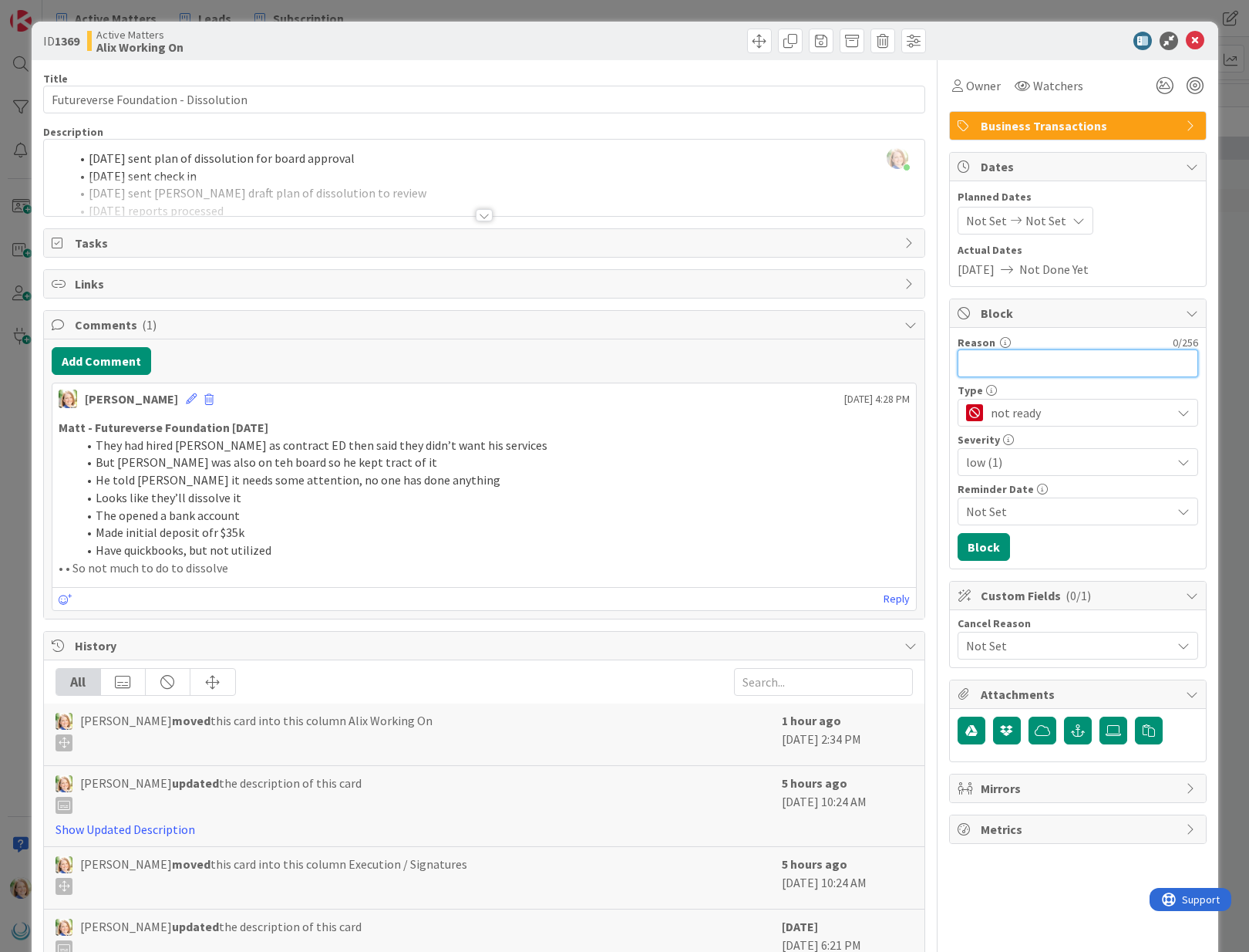
click at [997, 366] on input "Reason" at bounding box center [1078, 363] width 241 height 27
type input "need cert signed & name of distributee"
click at [990, 544] on button "Block" at bounding box center [983, 547] width 52 height 27
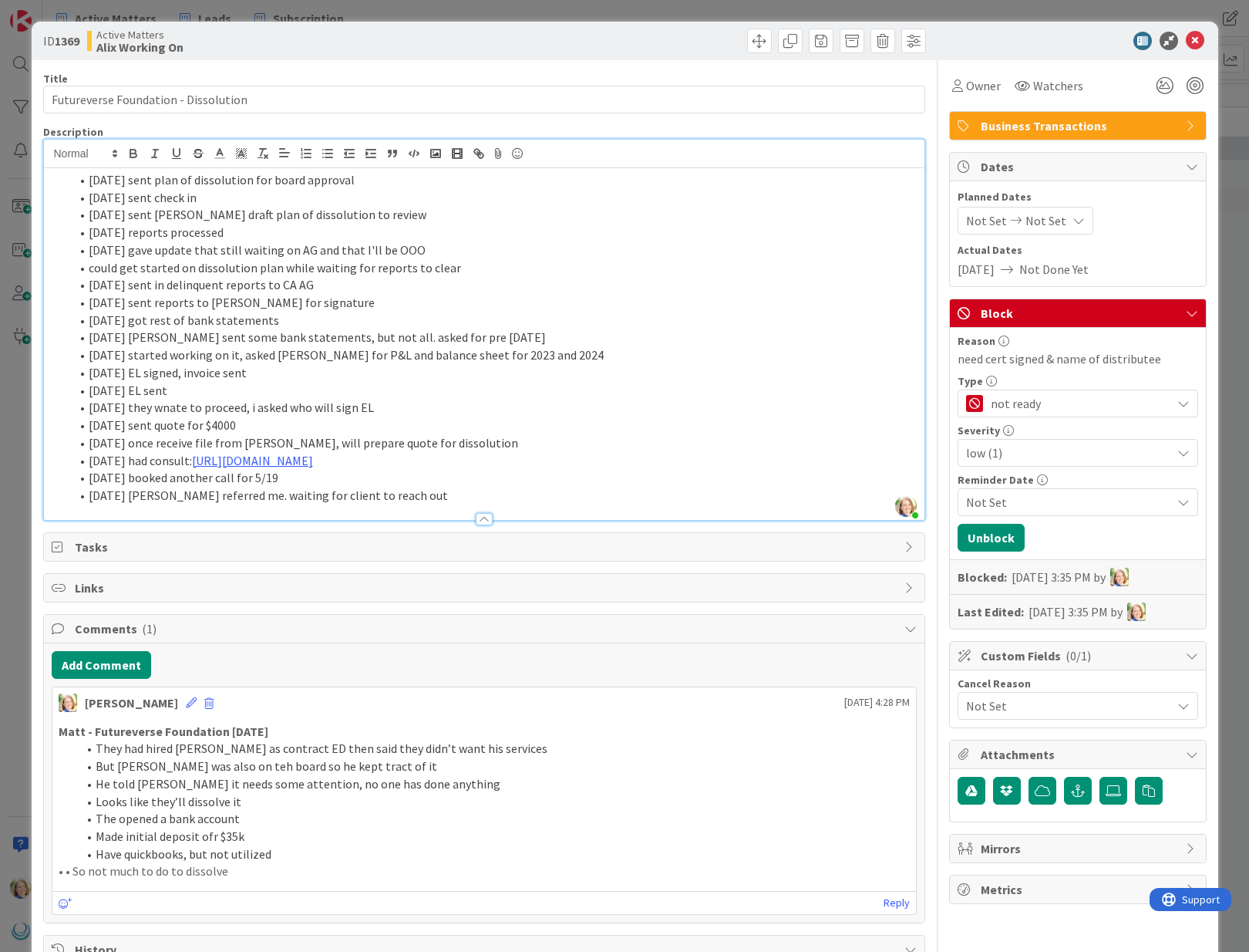
click at [151, 166] on div "[PERSON_NAME] just joined [DATE] sent plan of dissolution for board approval [D…" at bounding box center [484, 330] width 881 height 380
click at [88, 183] on li "[DATE] sent plan of dissolution for board approval" at bounding box center [493, 180] width 846 height 18
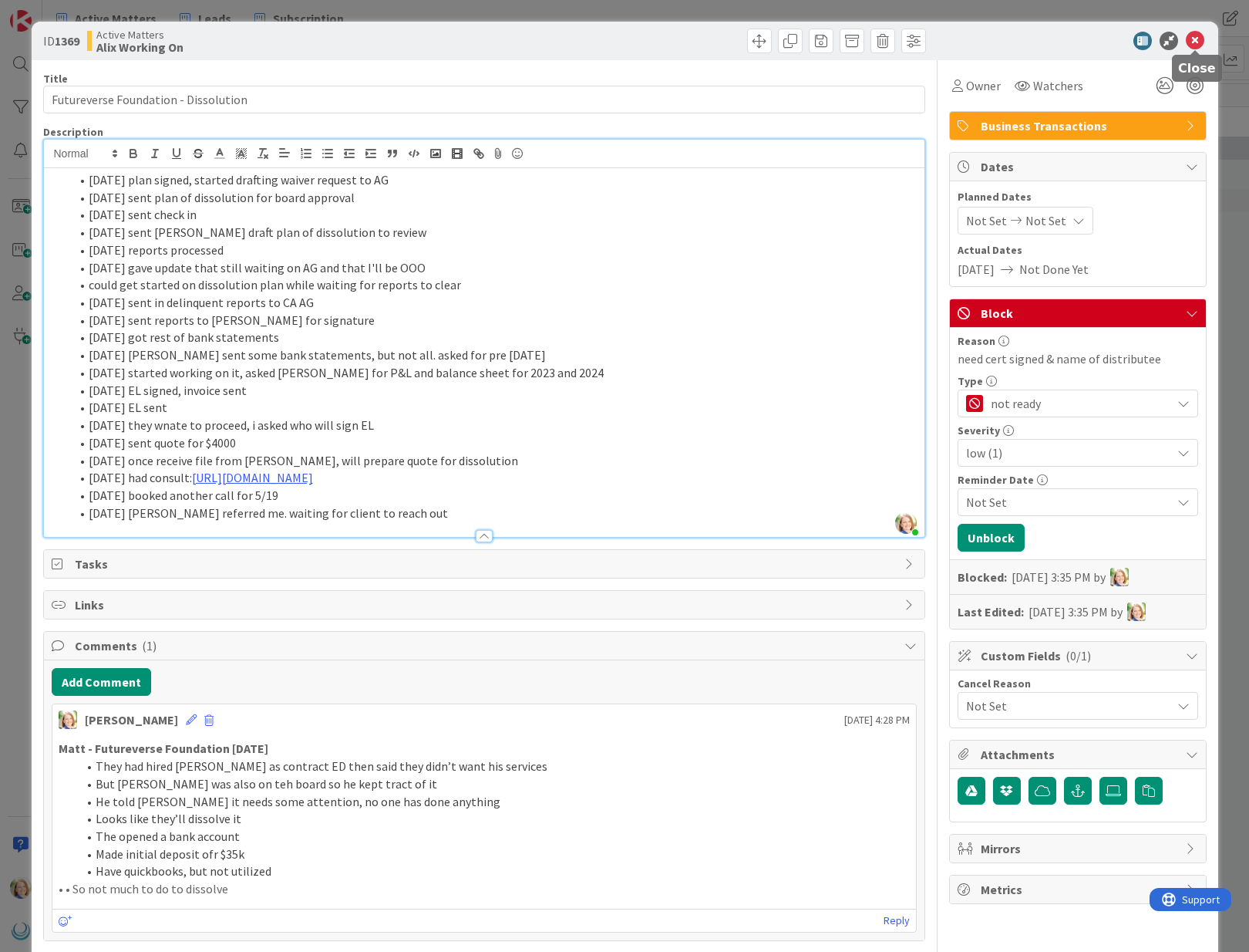
click at [1194, 44] on icon at bounding box center [1195, 41] width 19 height 19
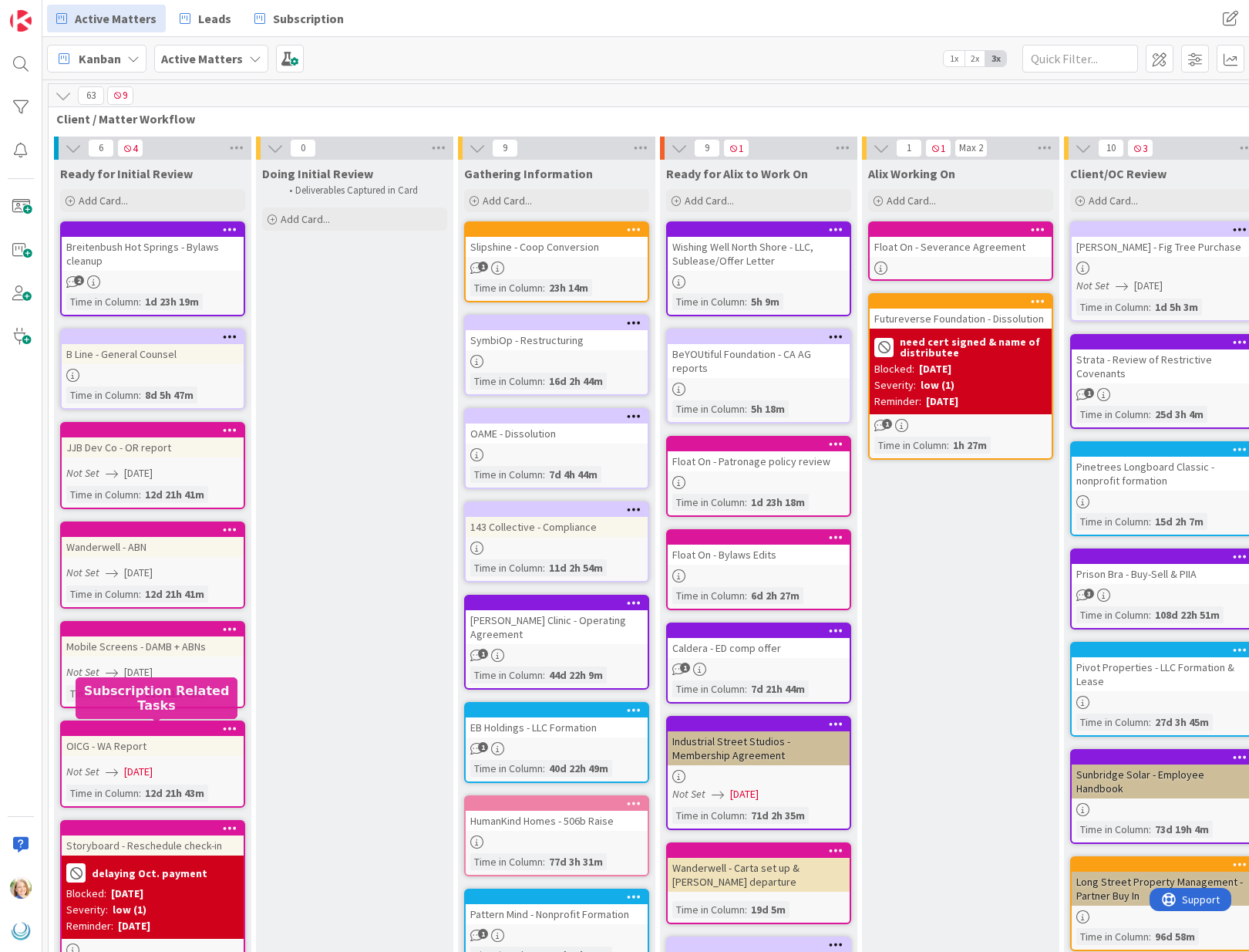
click at [151, 725] on div at bounding box center [156, 728] width 175 height 11
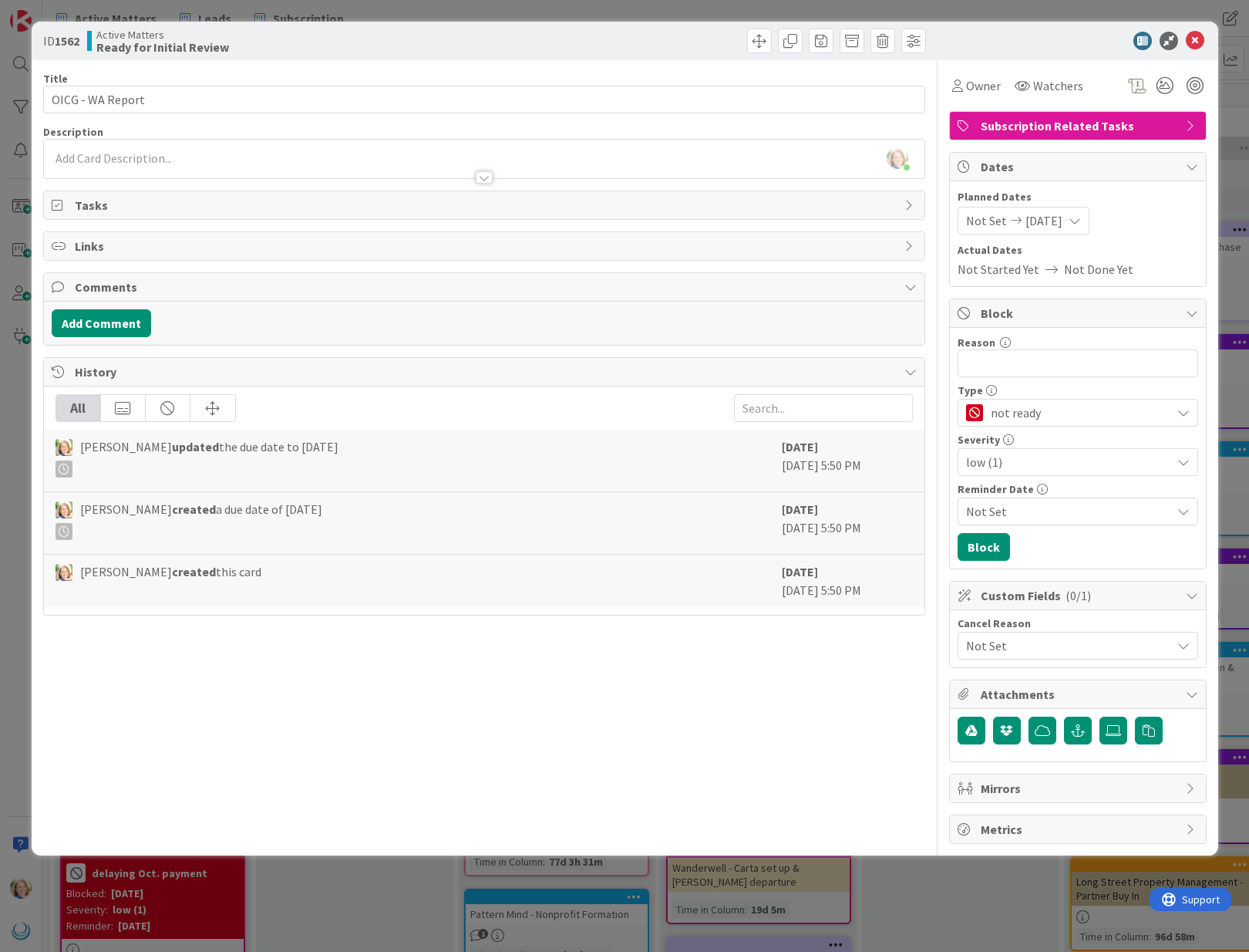
click at [1007, 217] on icon at bounding box center [1016, 220] width 19 height 11
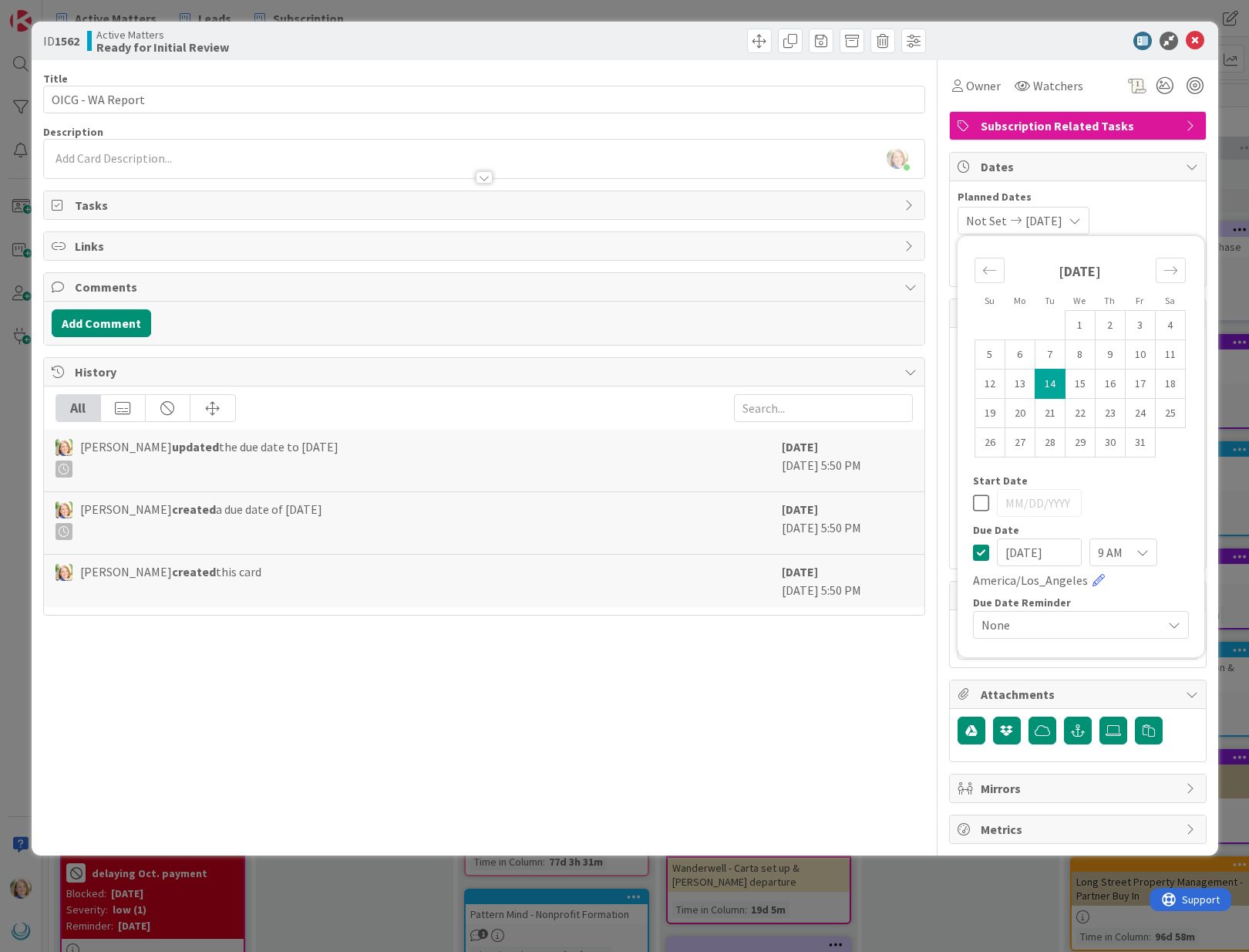
click at [977, 554] on icon at bounding box center [981, 553] width 16 height 19
click at [119, 161] on div "Description [PERSON_NAME] just joined" at bounding box center [484, 152] width 882 height 54
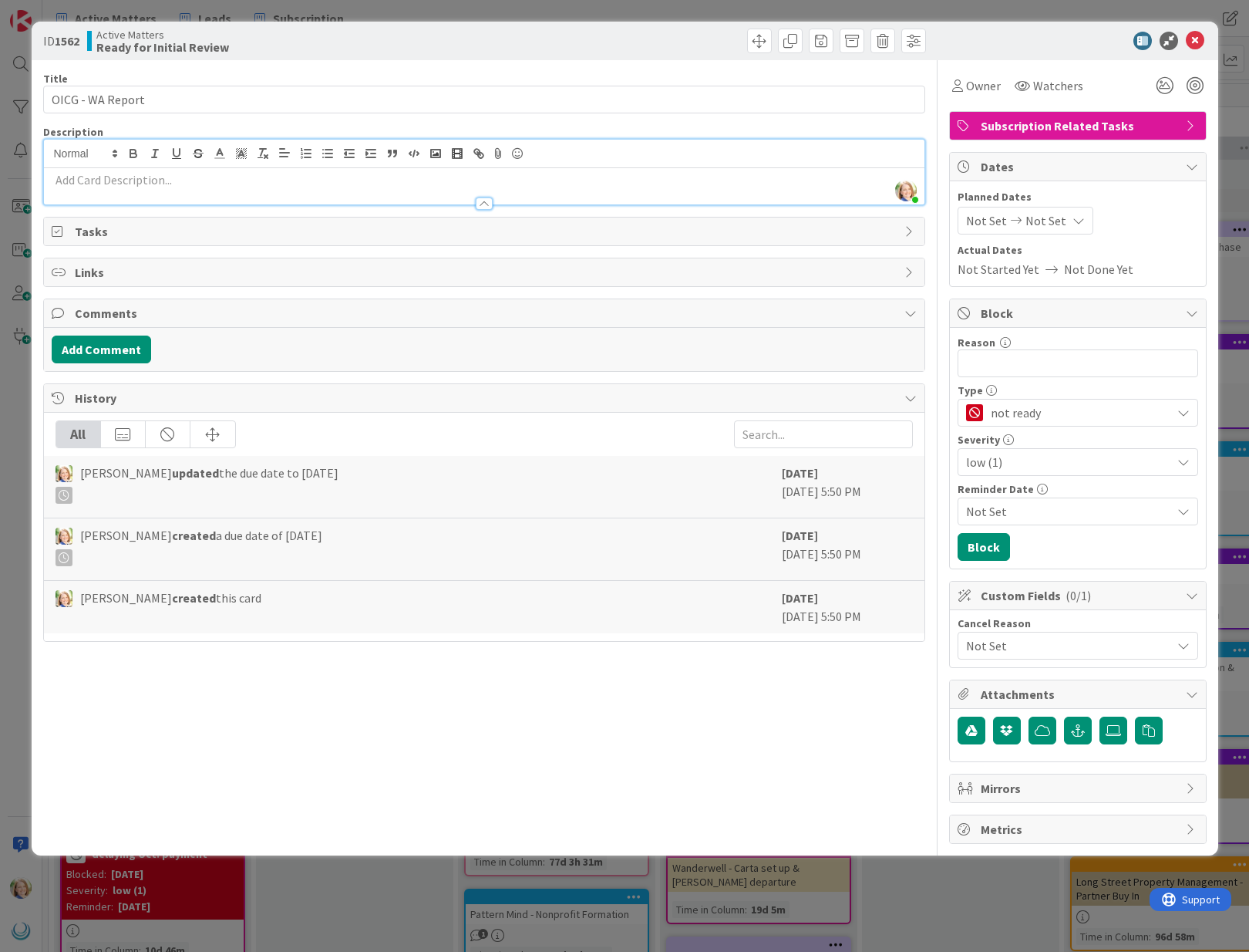
click at [127, 183] on p at bounding box center [484, 180] width 865 height 18
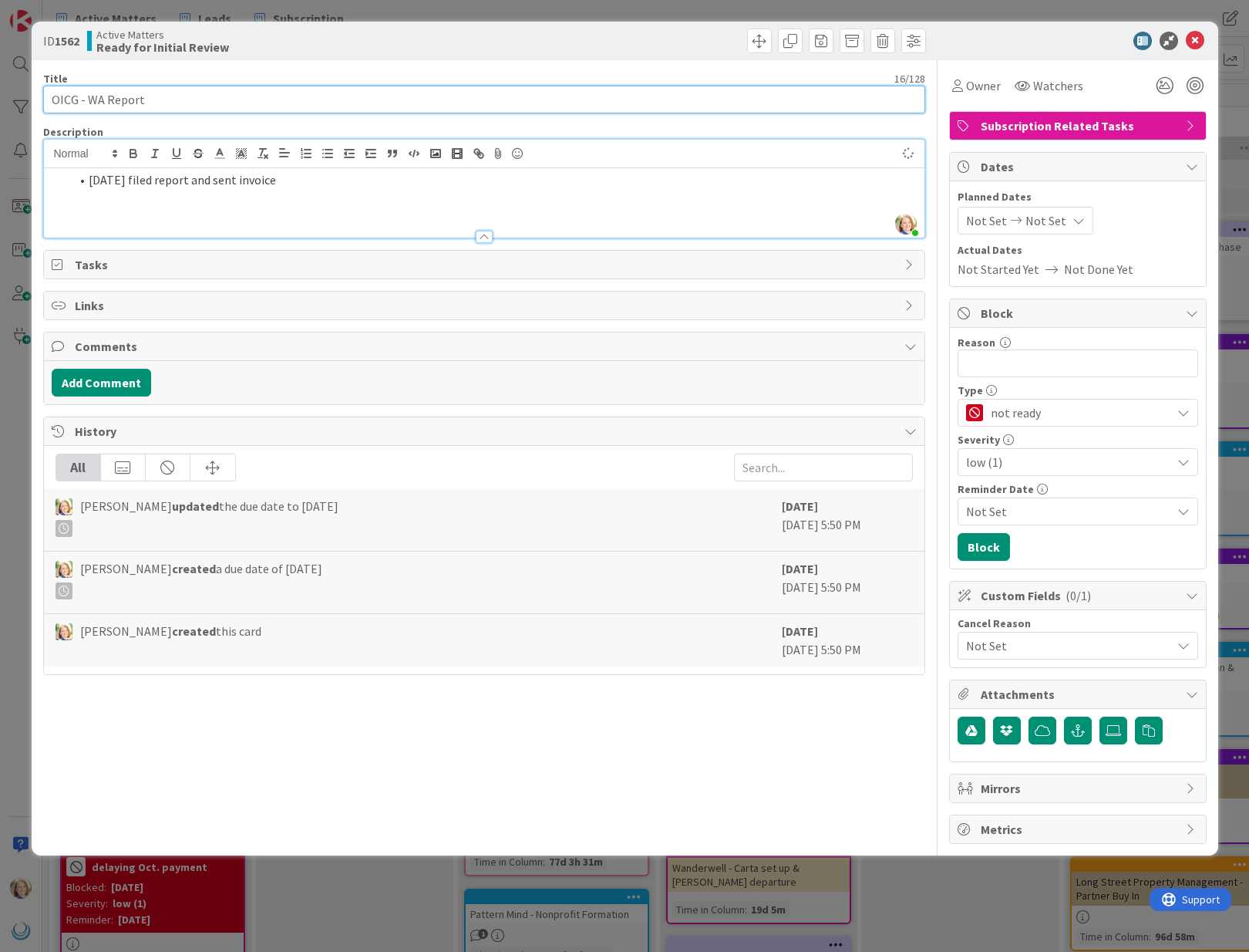
click at [99, 101] on input "OICG - WA Report" at bounding box center [484, 99] width 882 height 27
type input "OICG - OR Report"
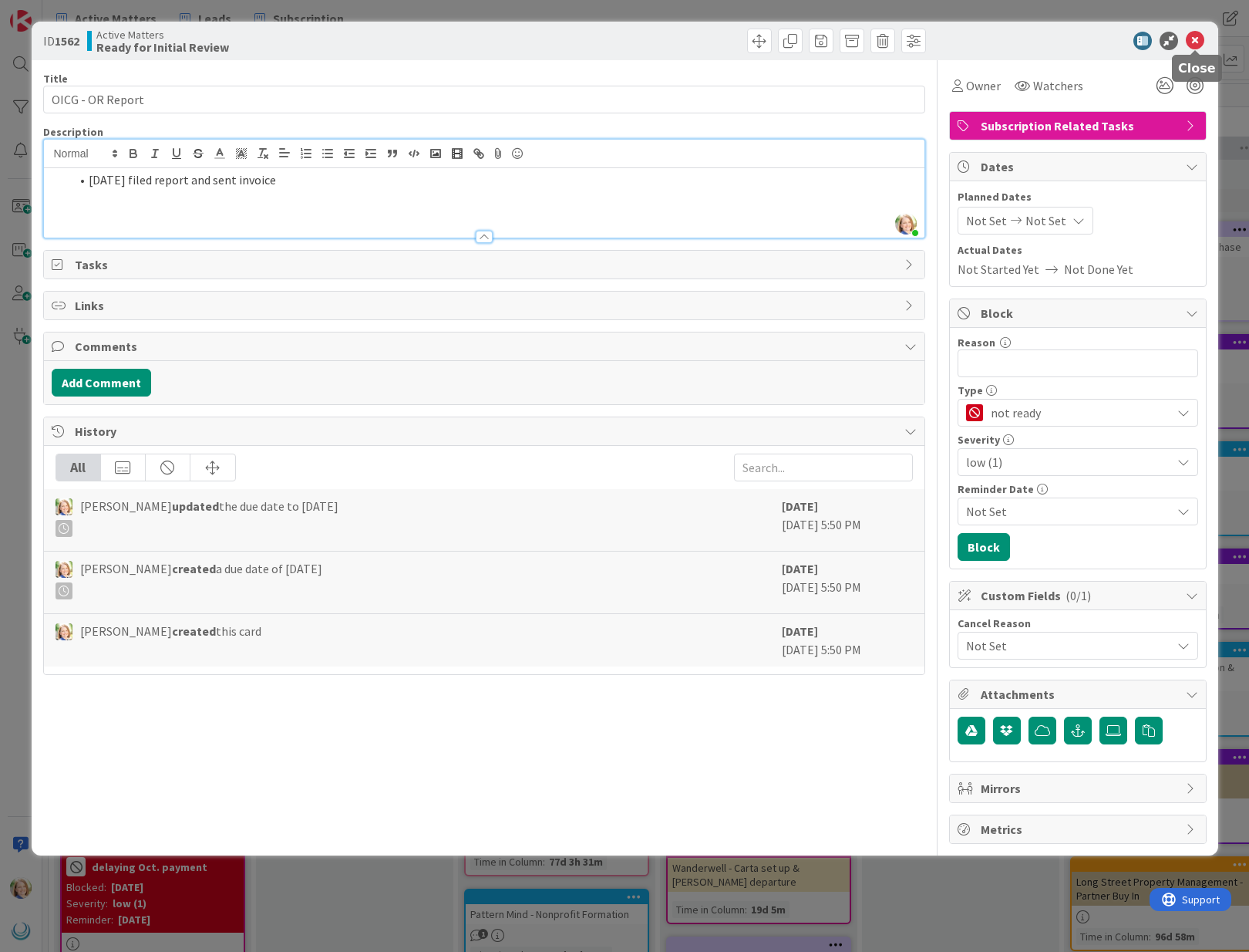
click at [1198, 43] on icon at bounding box center [1195, 41] width 19 height 19
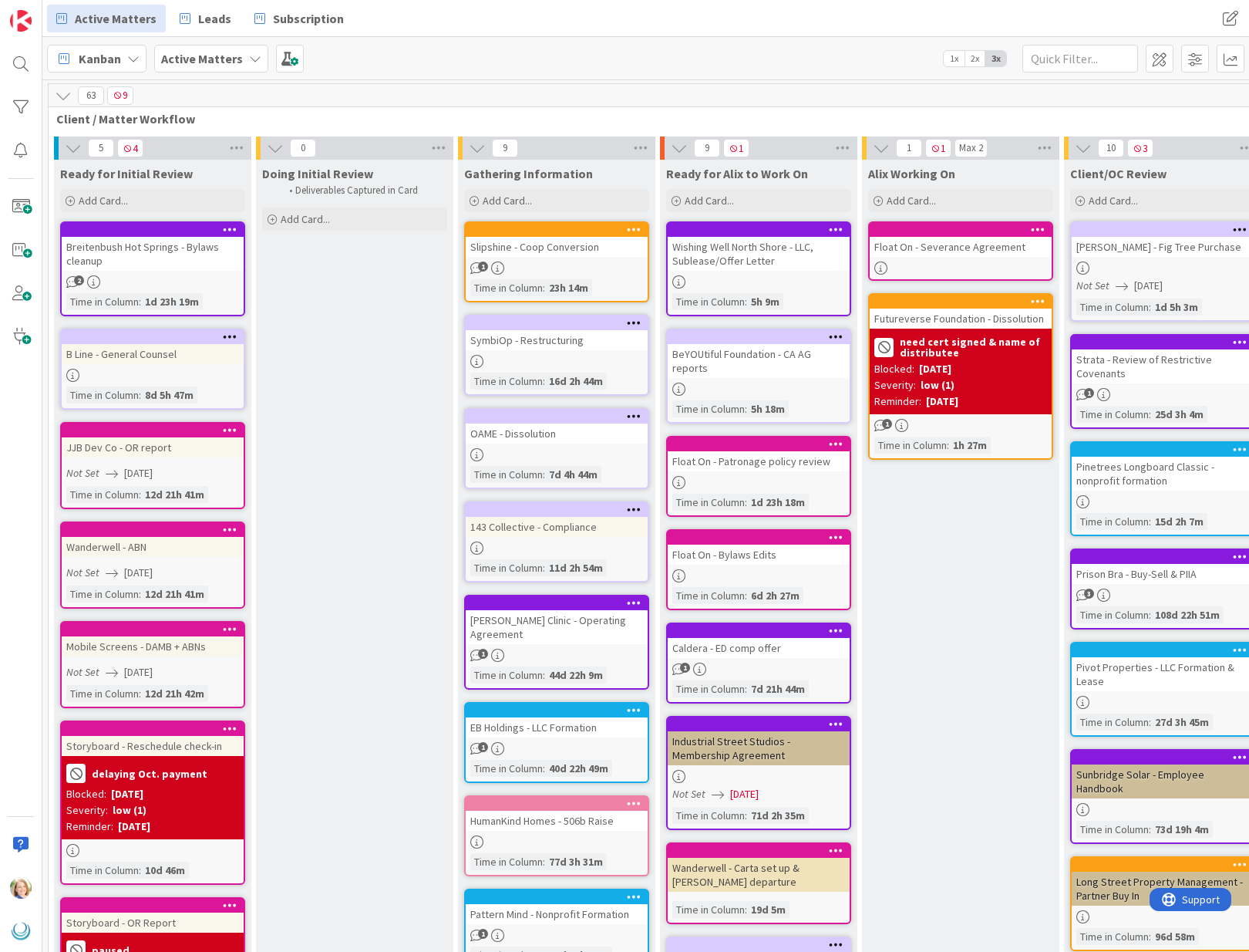
drag, startPoint x: 140, startPoint y: 731, endPoint x: 1201, endPoint y: 243, distance: 1167.8
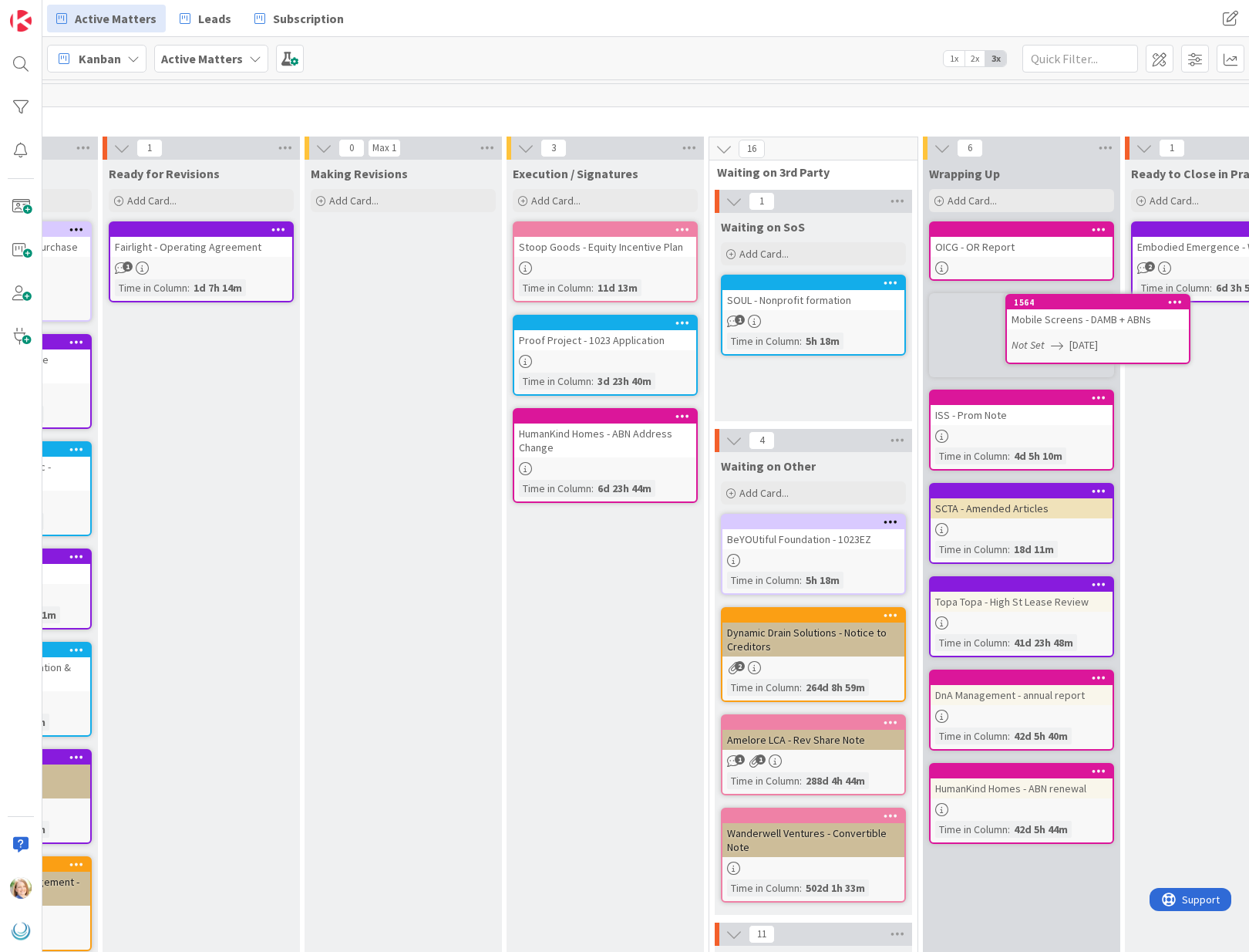
scroll to position [0, 1218]
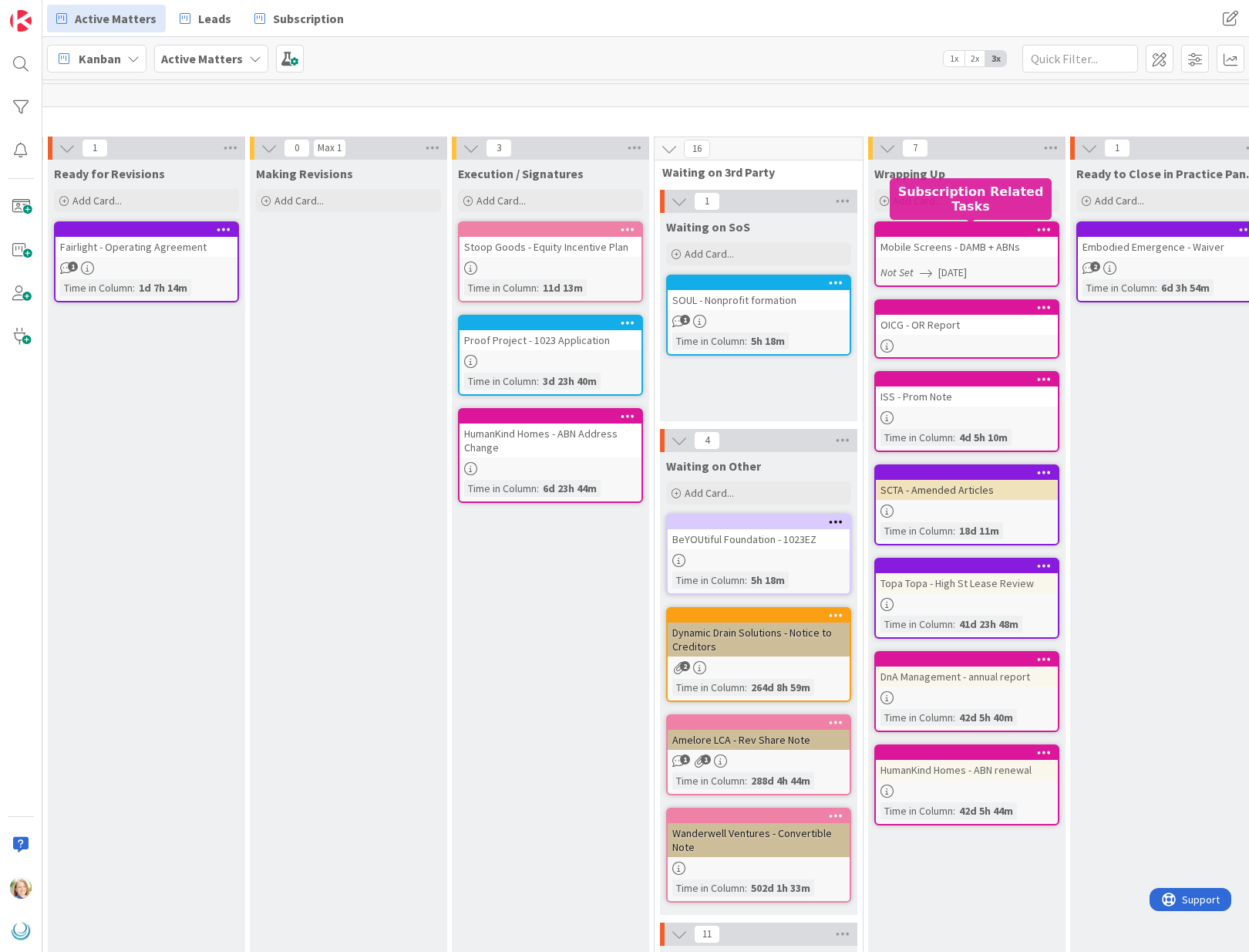
click at [944, 230] on div at bounding box center [971, 230] width 175 height 11
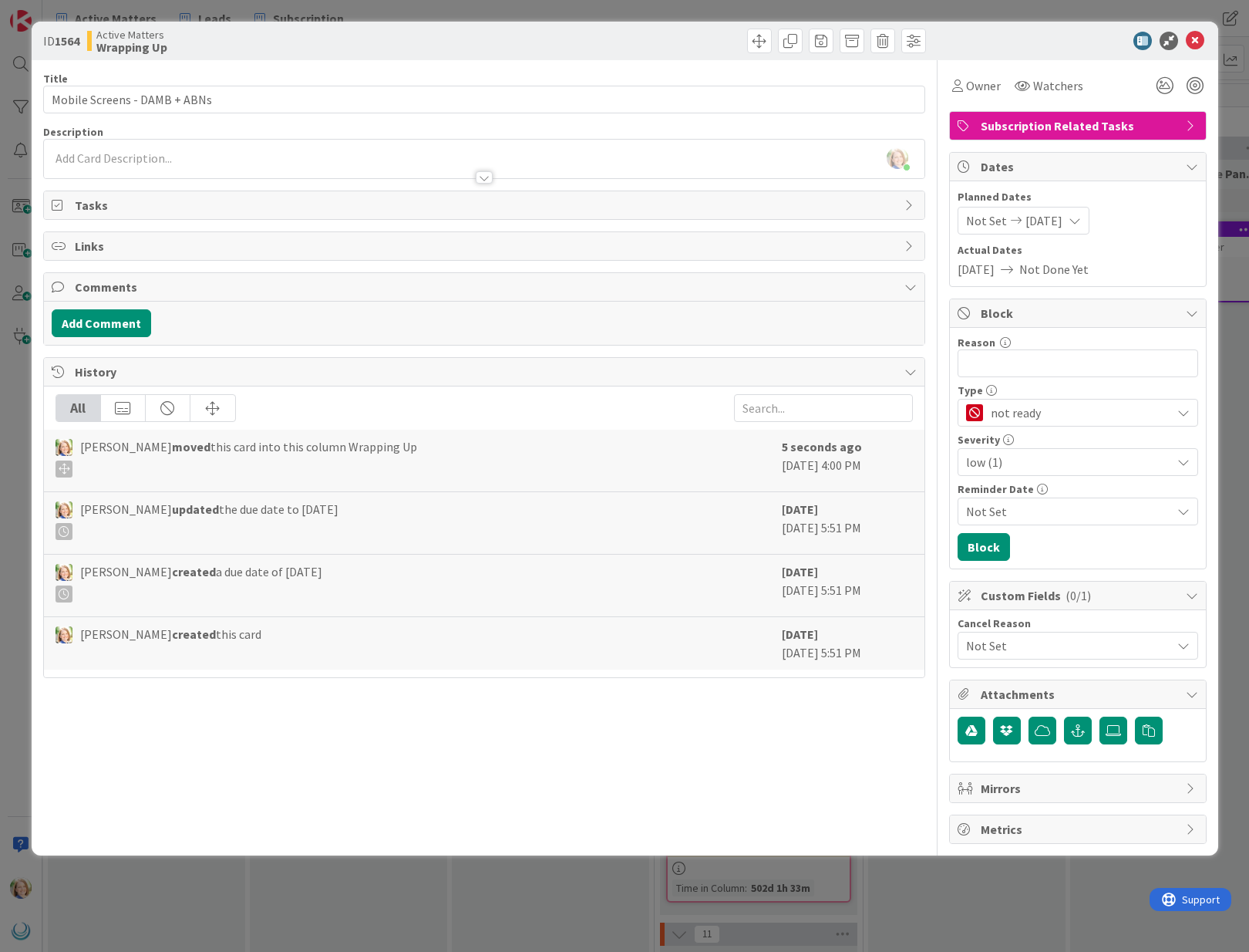
click at [1035, 217] on span "[DATE]" at bounding box center [1043, 221] width 37 height 19
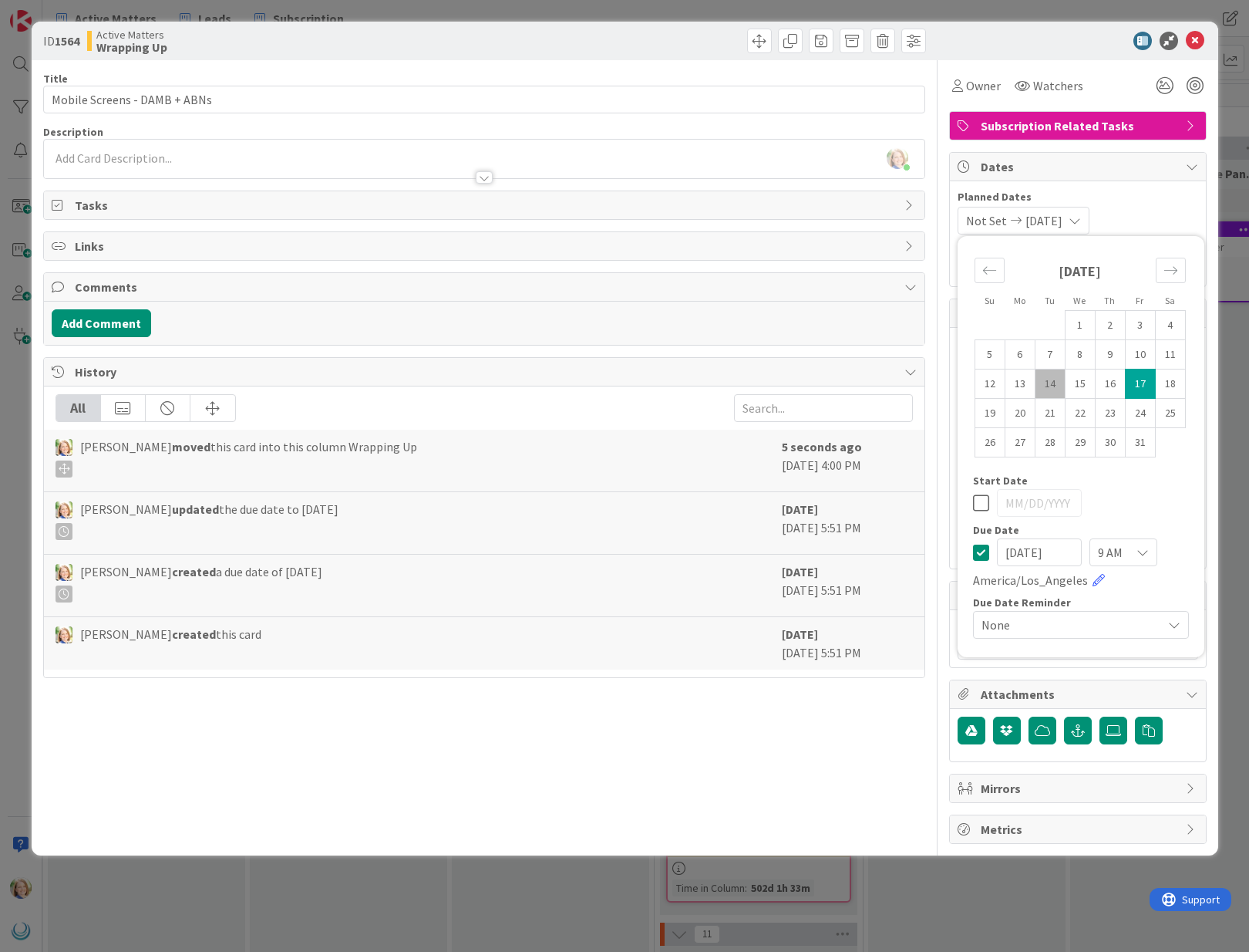
click at [984, 546] on icon at bounding box center [981, 553] width 16 height 19
click at [164, 157] on div "[PERSON_NAME] just joined" at bounding box center [484, 159] width 881 height 39
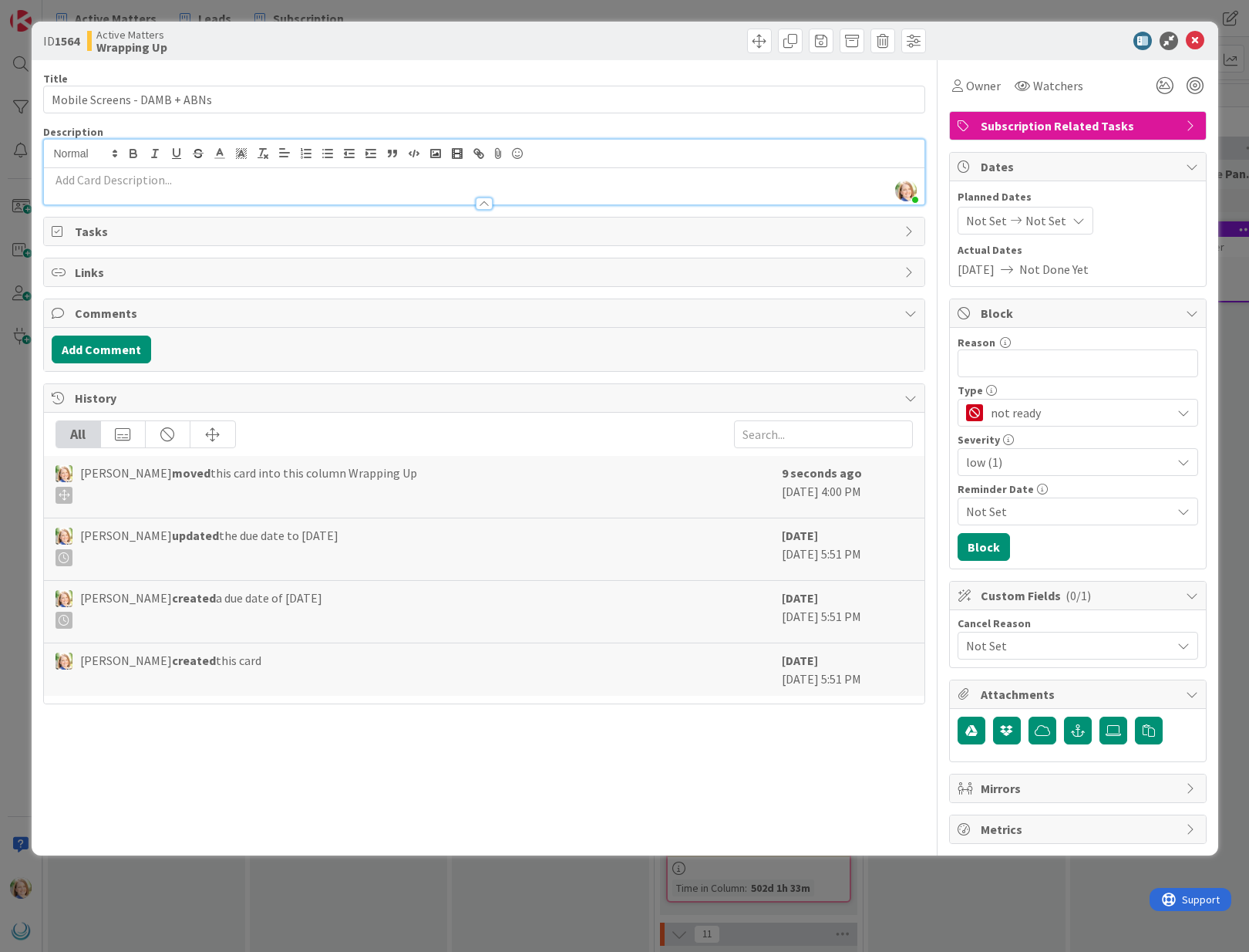
click at [164, 182] on p at bounding box center [484, 180] width 865 height 18
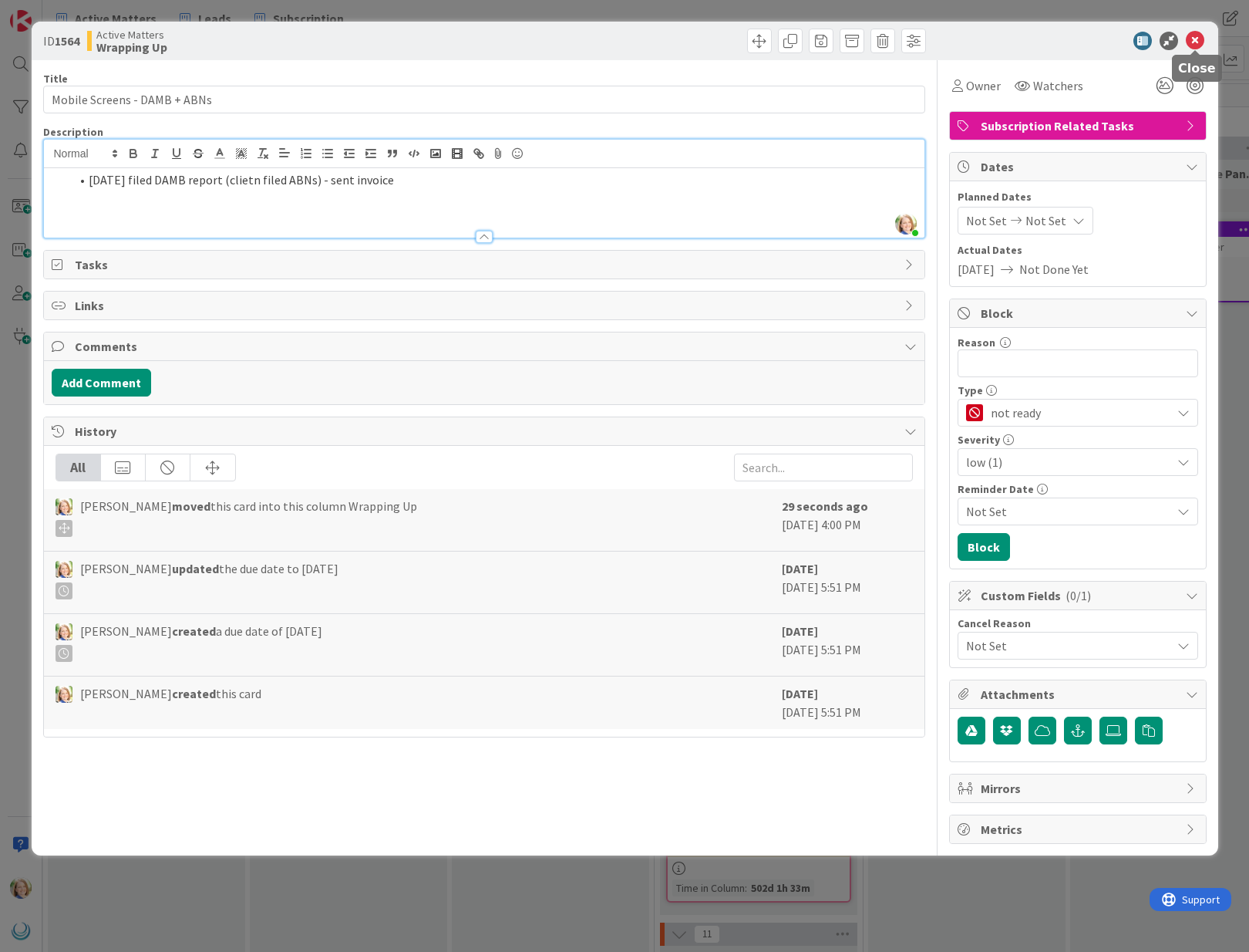
click at [1195, 41] on icon at bounding box center [1195, 41] width 19 height 19
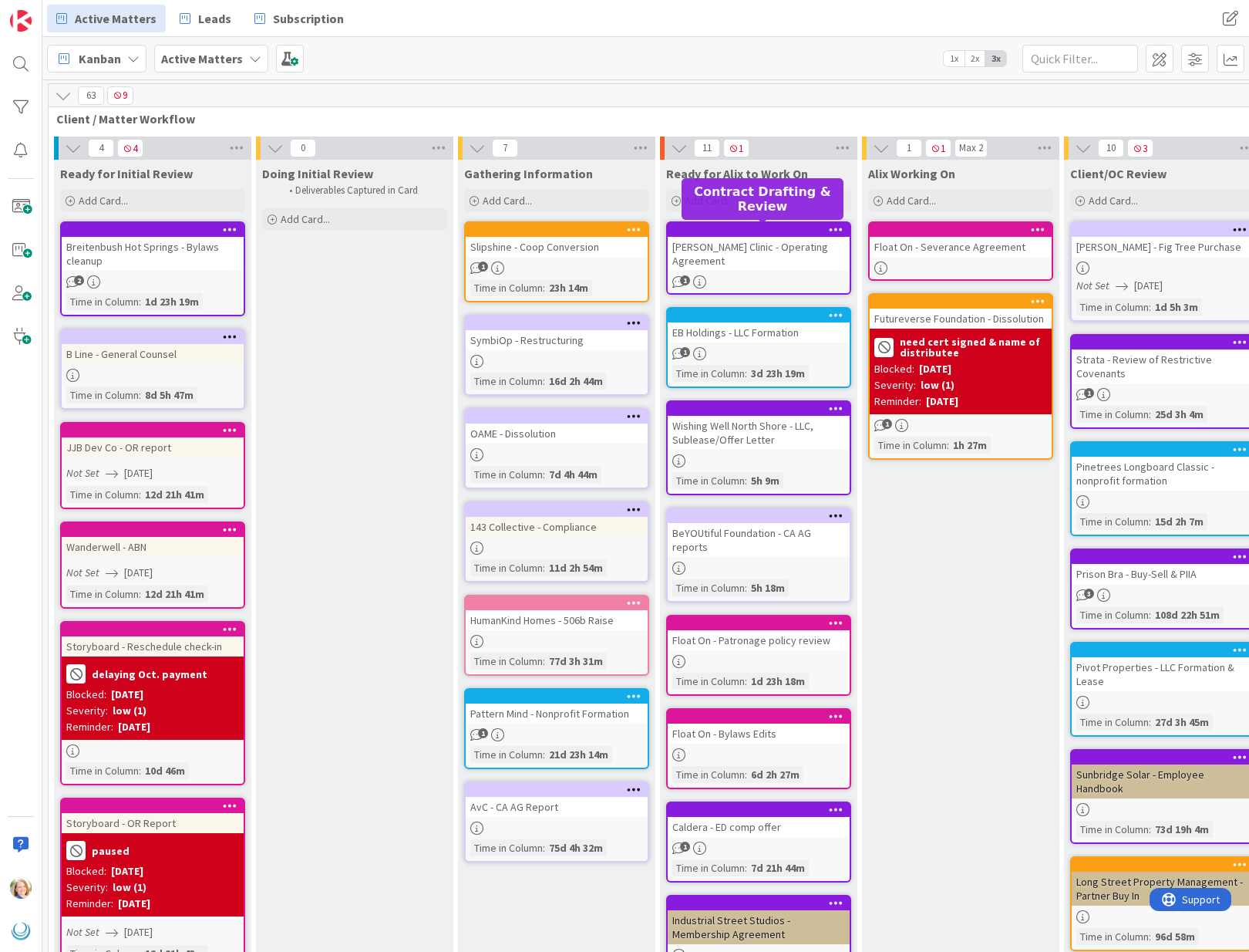
click at [750, 235] on div at bounding box center [762, 230] width 175 height 11
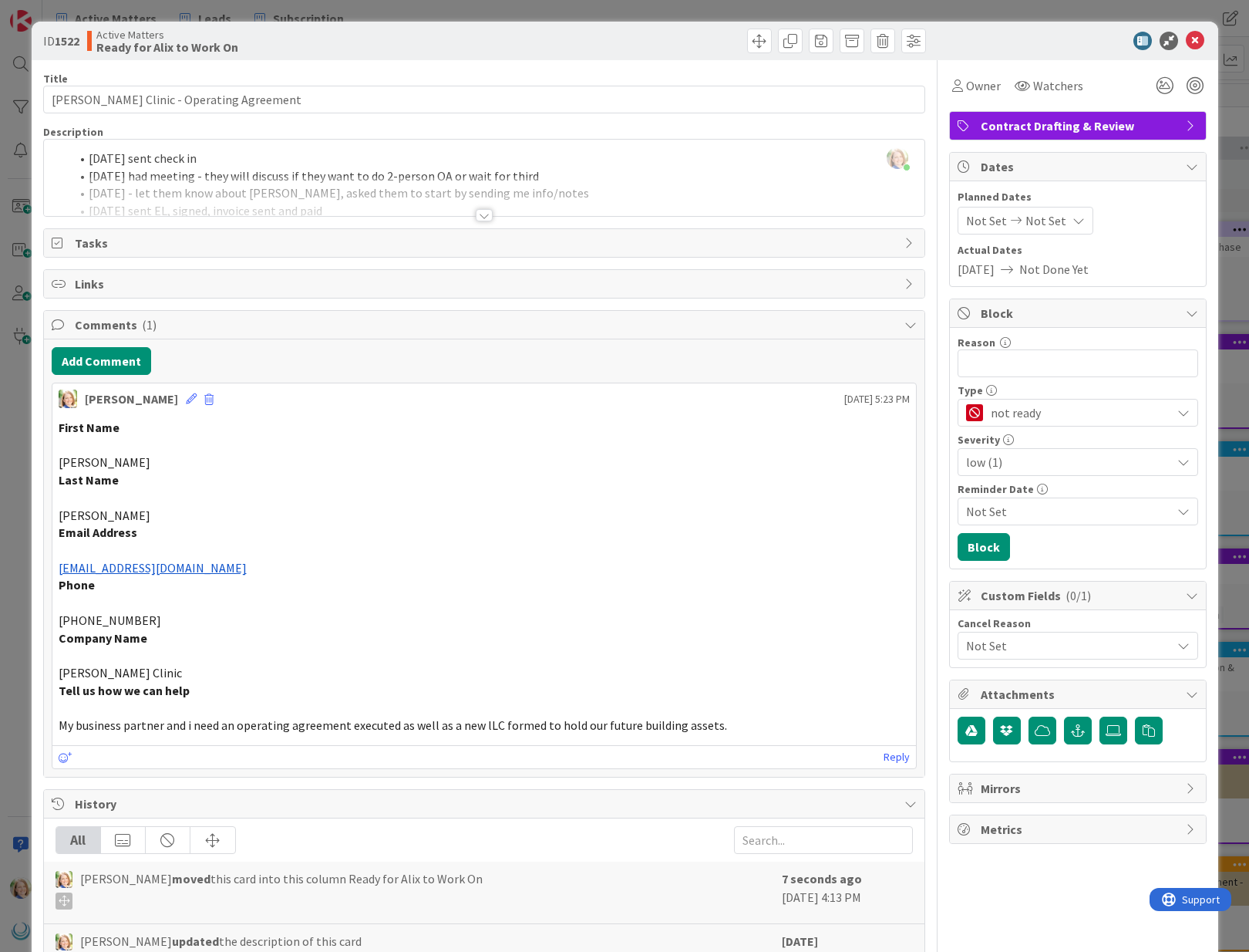
click at [88, 163] on div "[PERSON_NAME] just joined [DATE] sent check in [DATE] had meeting - they will d…" at bounding box center [484, 177] width 881 height 76
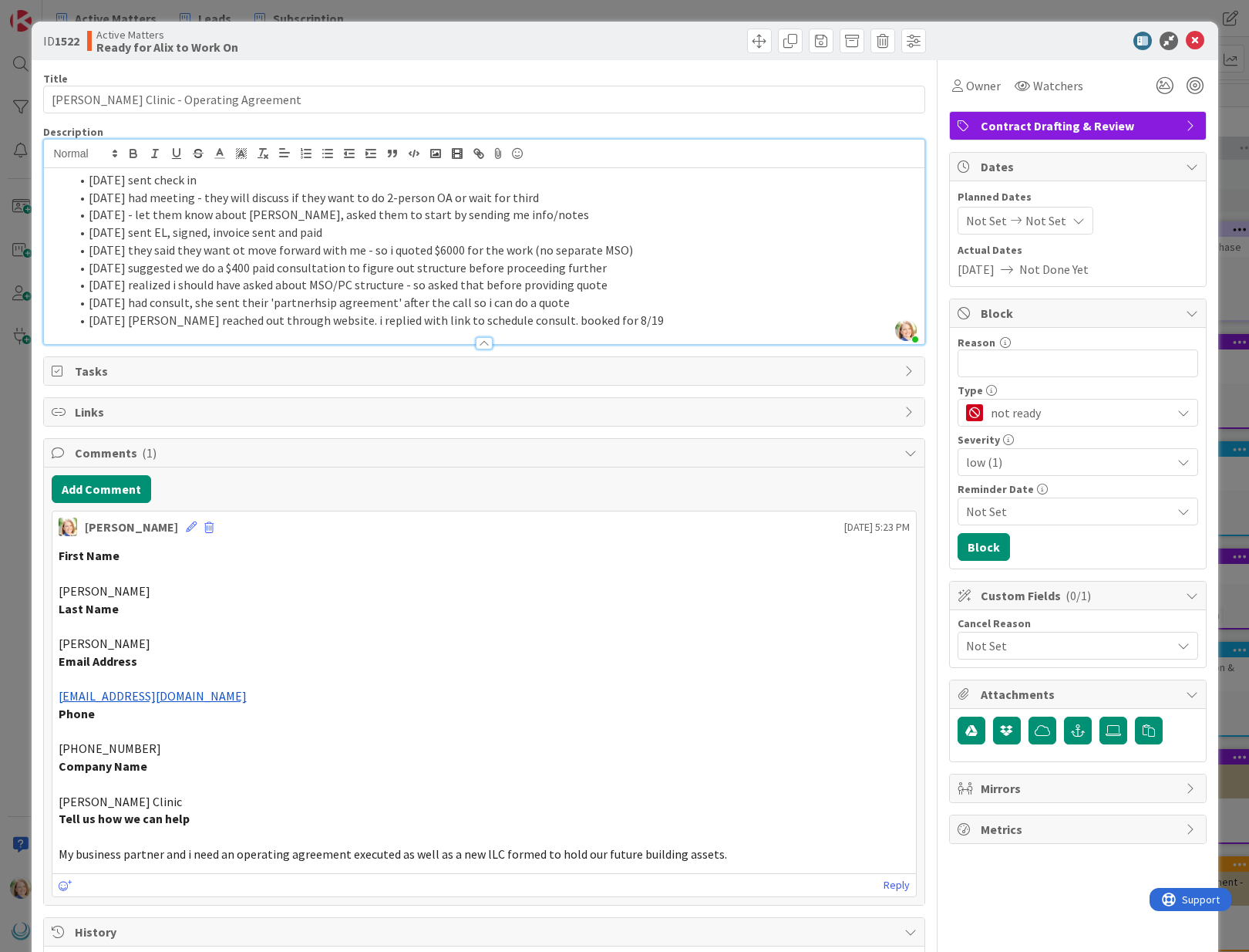
click at [242, 181] on li "[DATE] sent check in" at bounding box center [493, 180] width 846 height 18
click at [1192, 43] on icon at bounding box center [1195, 41] width 19 height 19
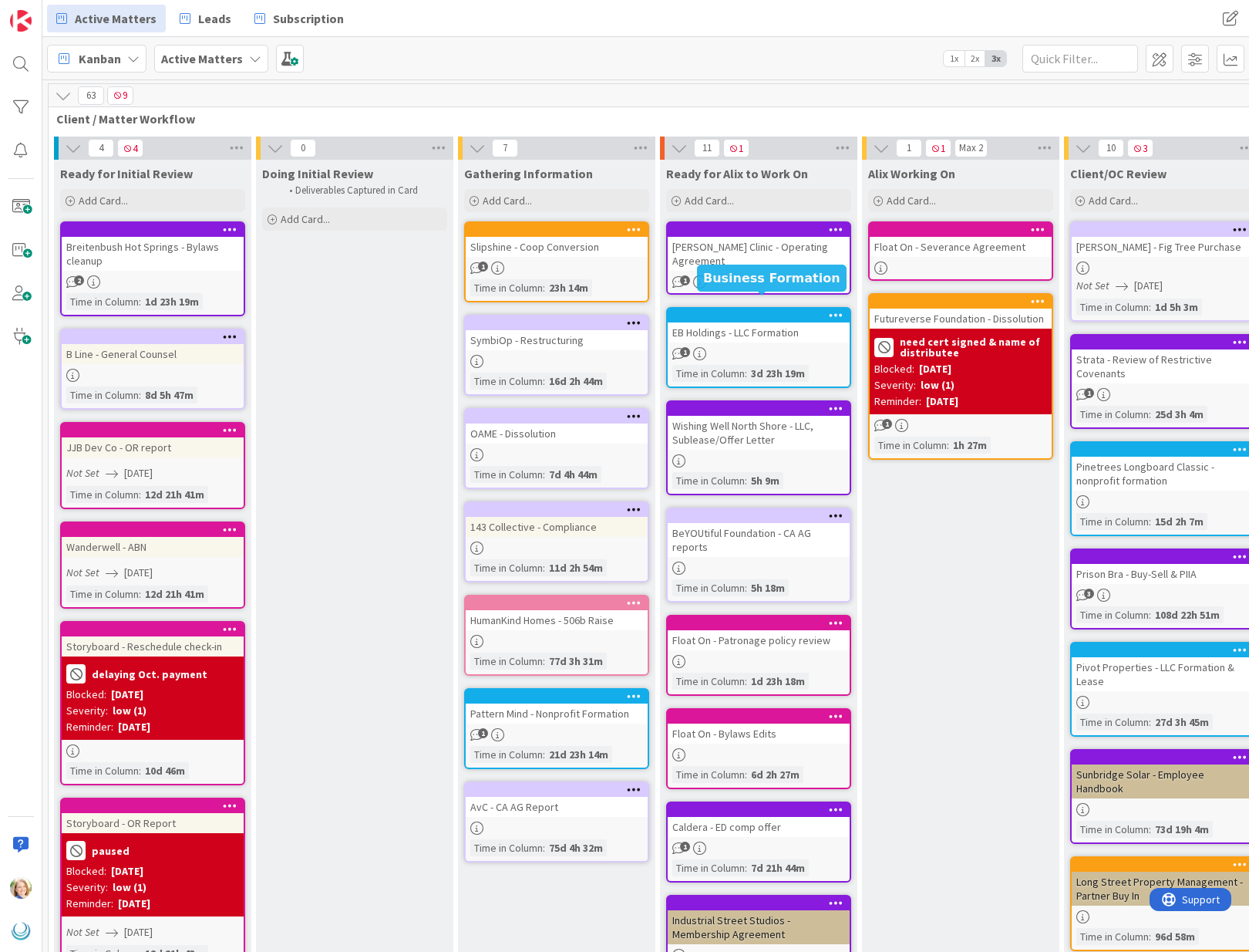
click at [707, 310] on div at bounding box center [762, 315] width 175 height 11
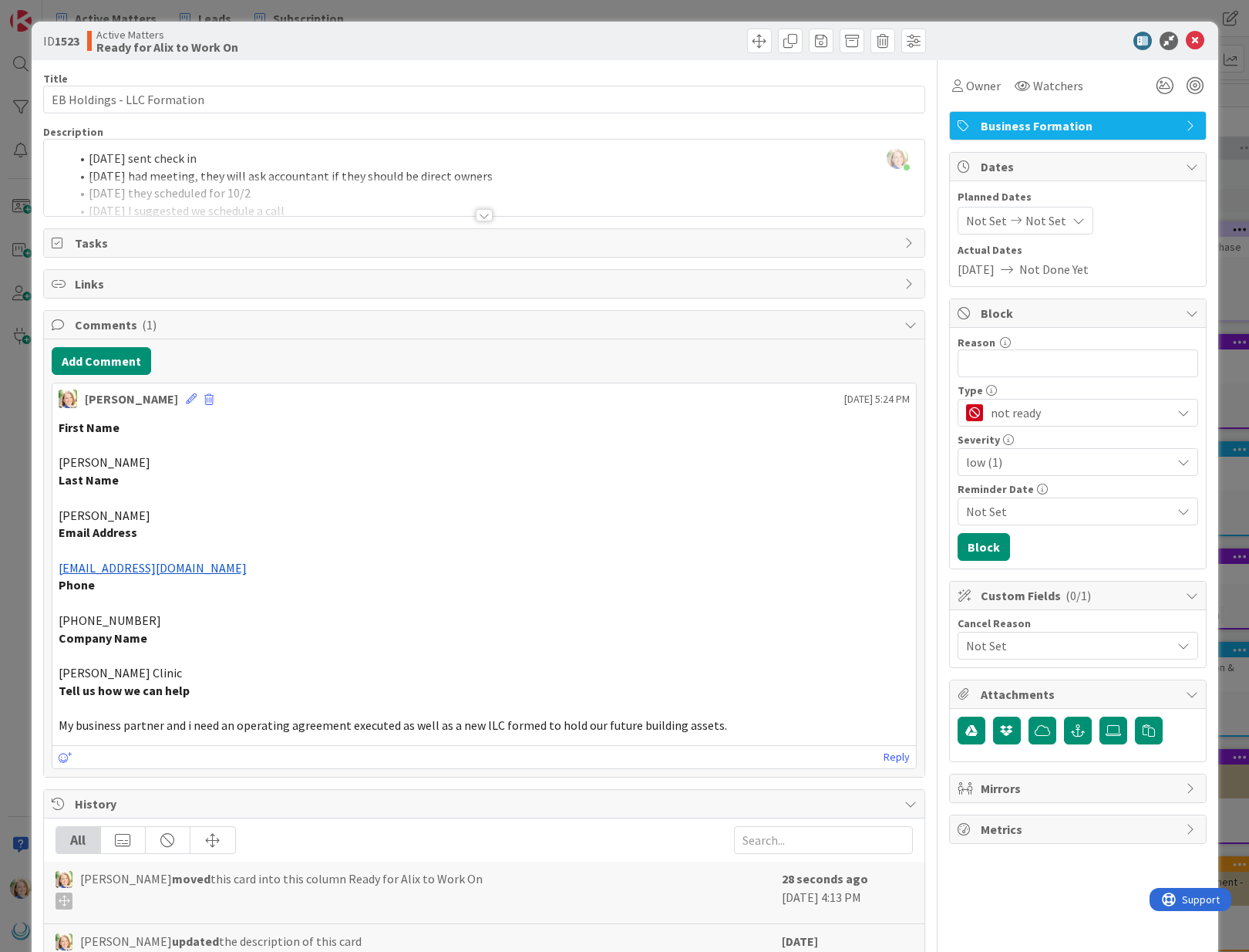
click at [248, 164] on div "[PERSON_NAME] just joined [DATE] sent check in [DATE] had meeting, they will as…" at bounding box center [484, 177] width 881 height 76
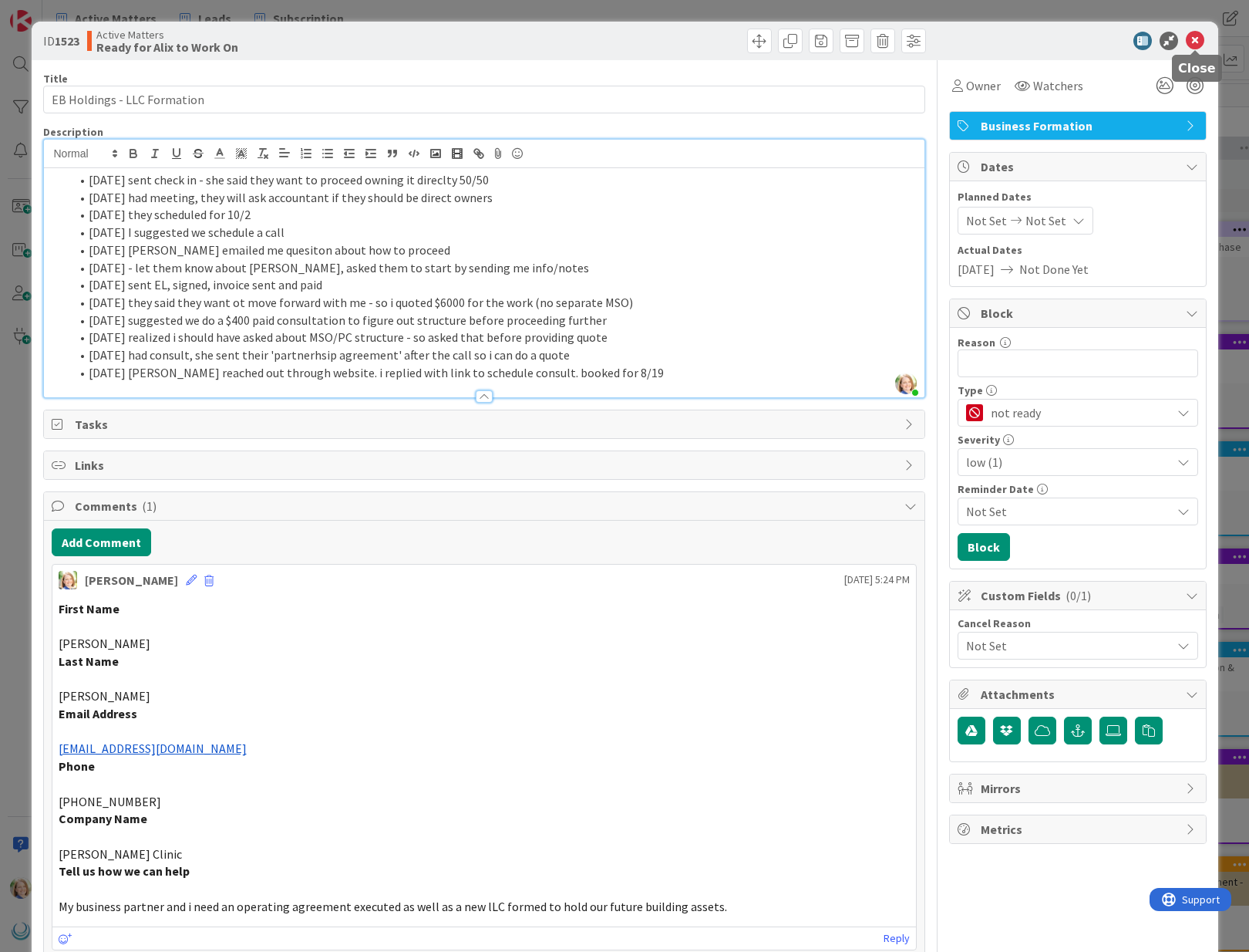
click at [1193, 45] on icon at bounding box center [1195, 41] width 19 height 19
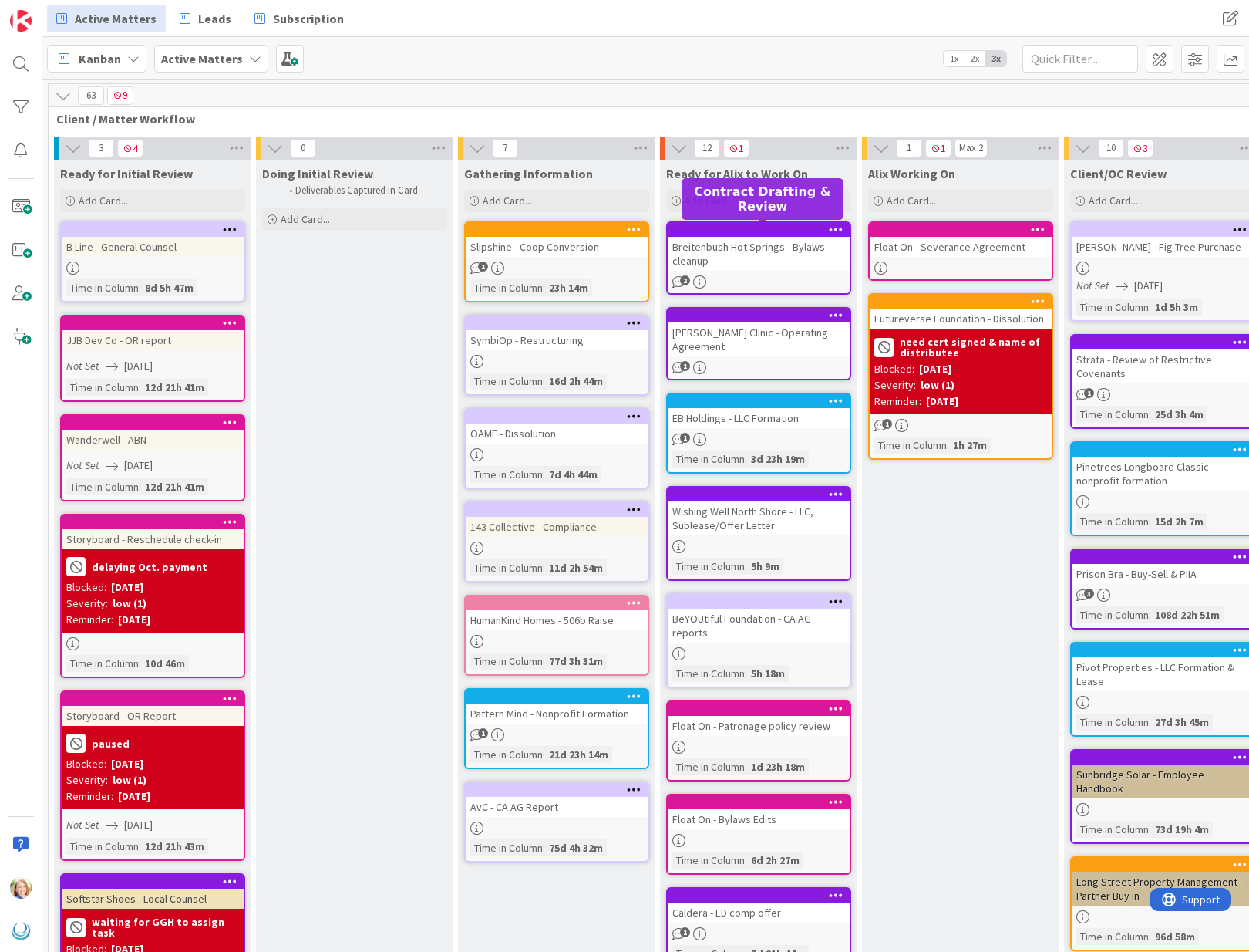
click at [740, 225] on div at bounding box center [762, 230] width 175 height 11
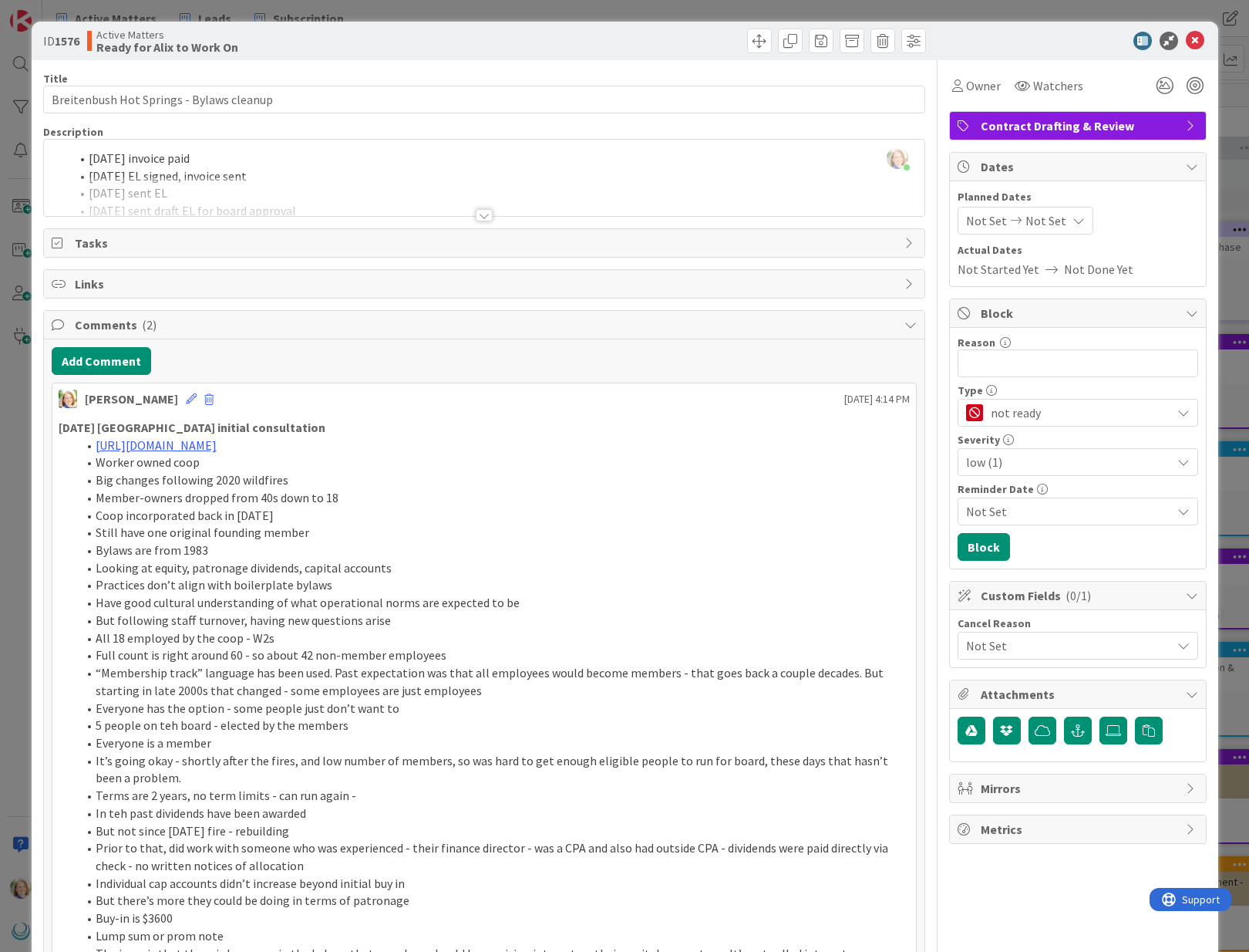
click at [1019, 229] on div "Not Set Not Set" at bounding box center [1025, 220] width 135 height 27
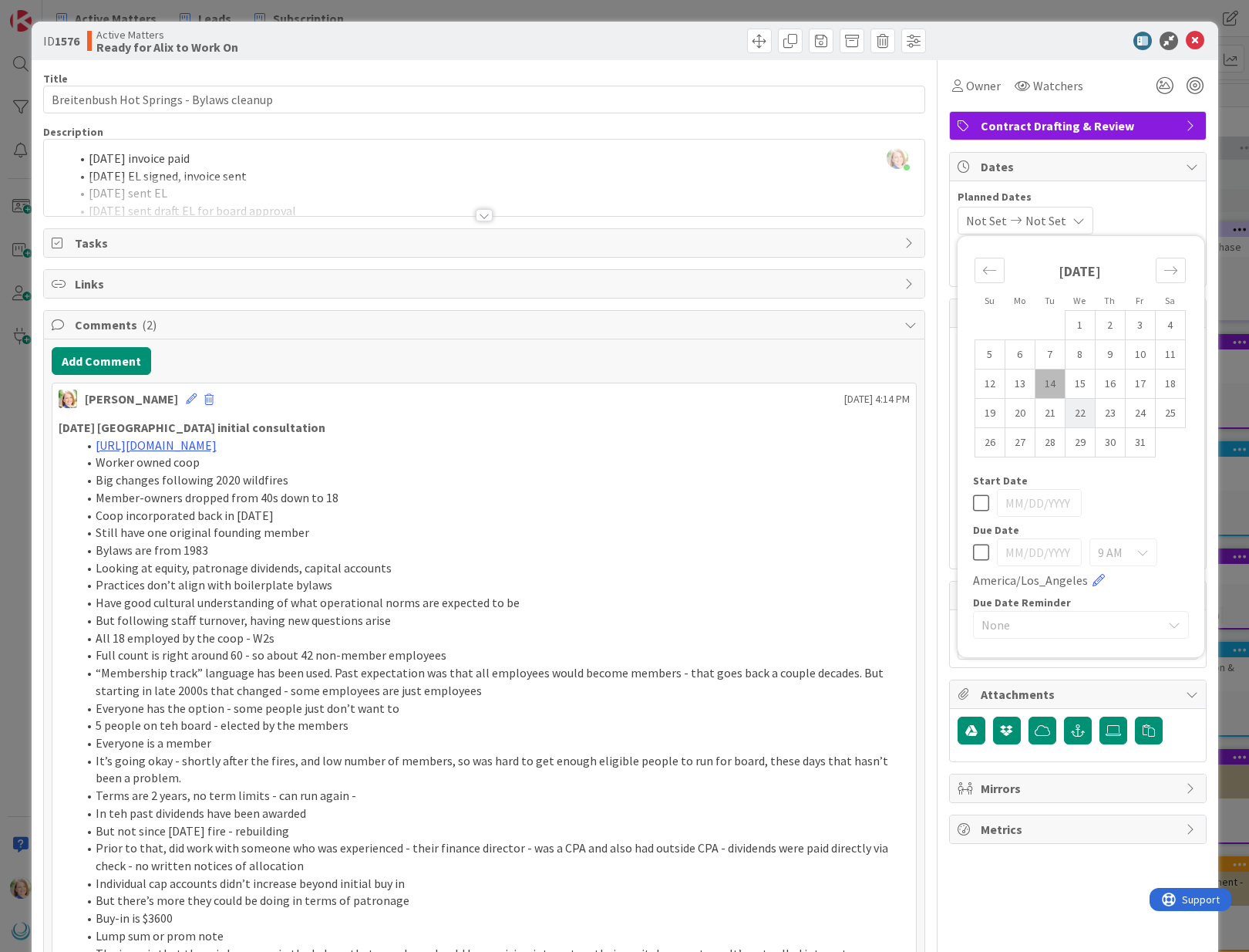
click at [1073, 416] on td "22" at bounding box center [1079, 413] width 30 height 29
type input "[DATE]"
click at [86, 160] on div "[PERSON_NAME] just joined [DATE] invoice paid [DATE] EL signed, invoice sent [D…" at bounding box center [484, 177] width 881 height 76
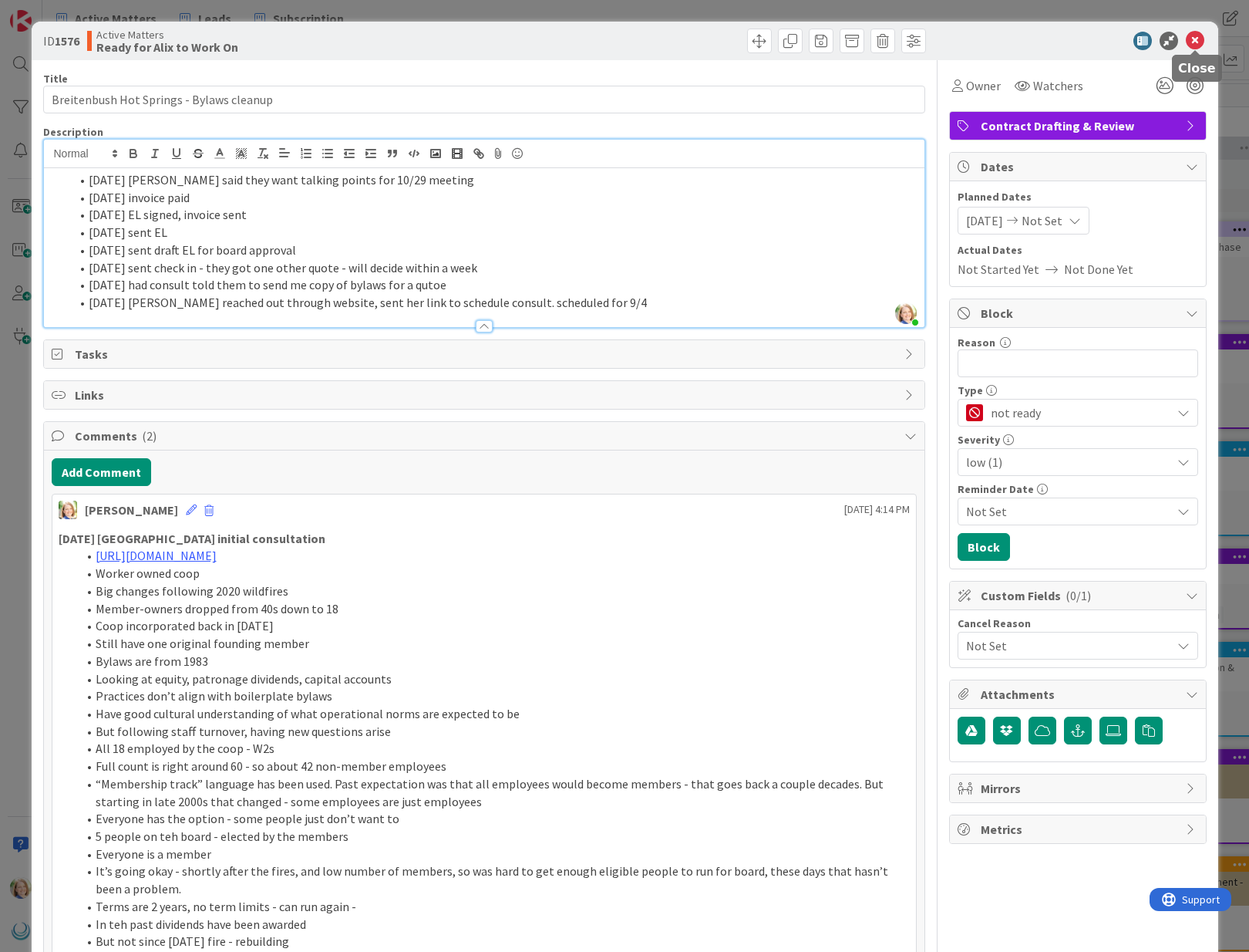
click at [1194, 43] on icon at bounding box center [1195, 41] width 19 height 19
